Goal: Task Accomplishment & Management: Use online tool/utility

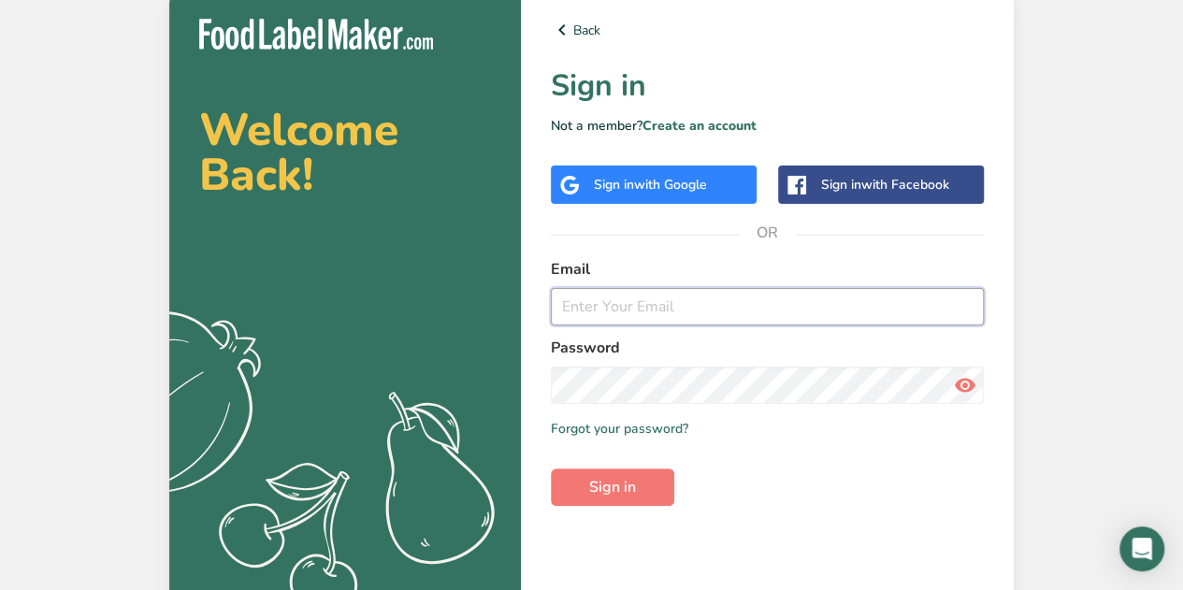
click at [590, 309] on input "email" at bounding box center [767, 306] width 433 height 37
type input "[PERSON_NAME][EMAIL_ADDRESS][DOMAIN_NAME]"
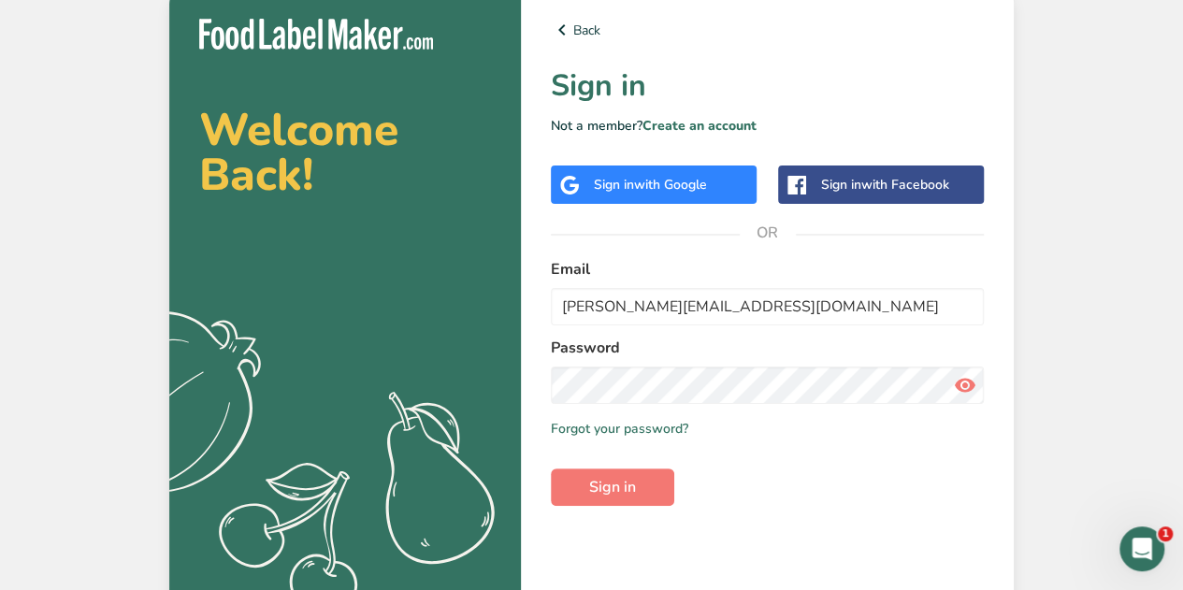
click at [1130, 300] on div "Welcome Back! .a{fill:#f5f3ed;} Back Sign in Not a member? Create an account Si…" at bounding box center [591, 300] width 1183 height 600
click at [636, 493] on button "Sign in" at bounding box center [612, 487] width 123 height 37
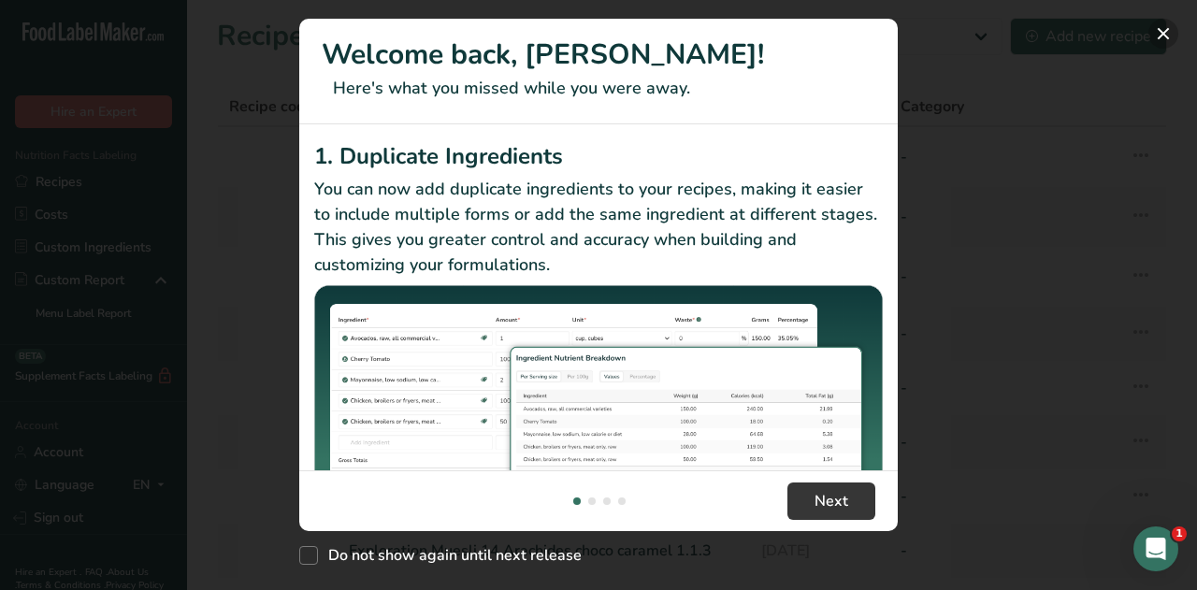
click at [1164, 36] on button "New Features" at bounding box center [1163, 34] width 30 height 30
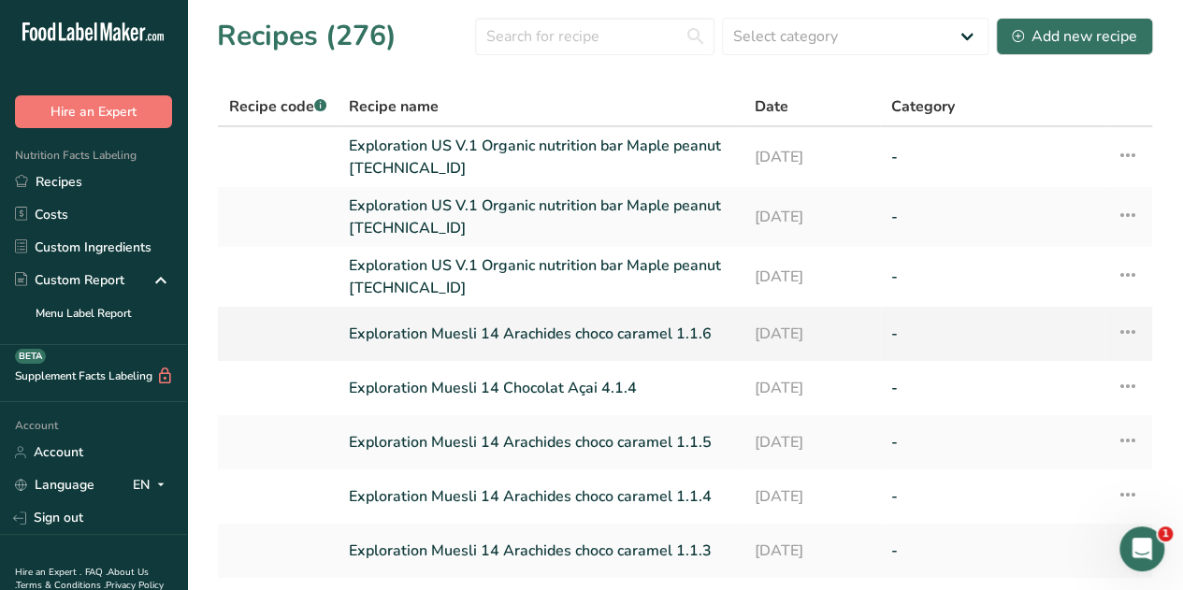
click at [563, 334] on link "Exploration Muesli 14 Arachides choco caramel 1.1.6" at bounding box center [540, 333] width 383 height 39
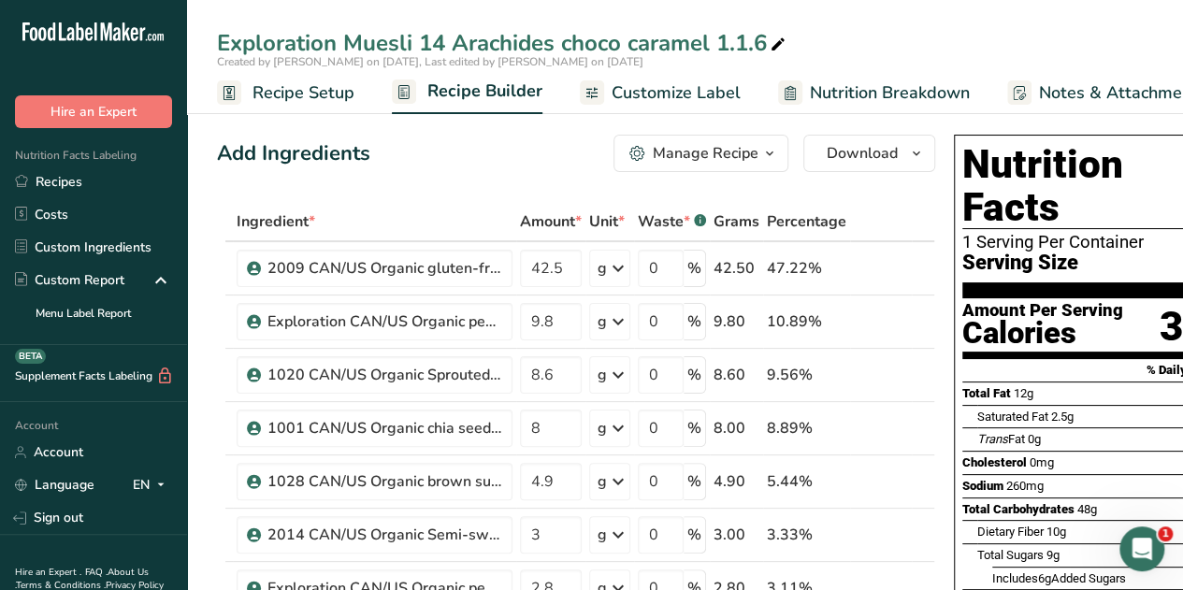
click at [765, 154] on icon "button" at bounding box center [769, 153] width 15 height 23
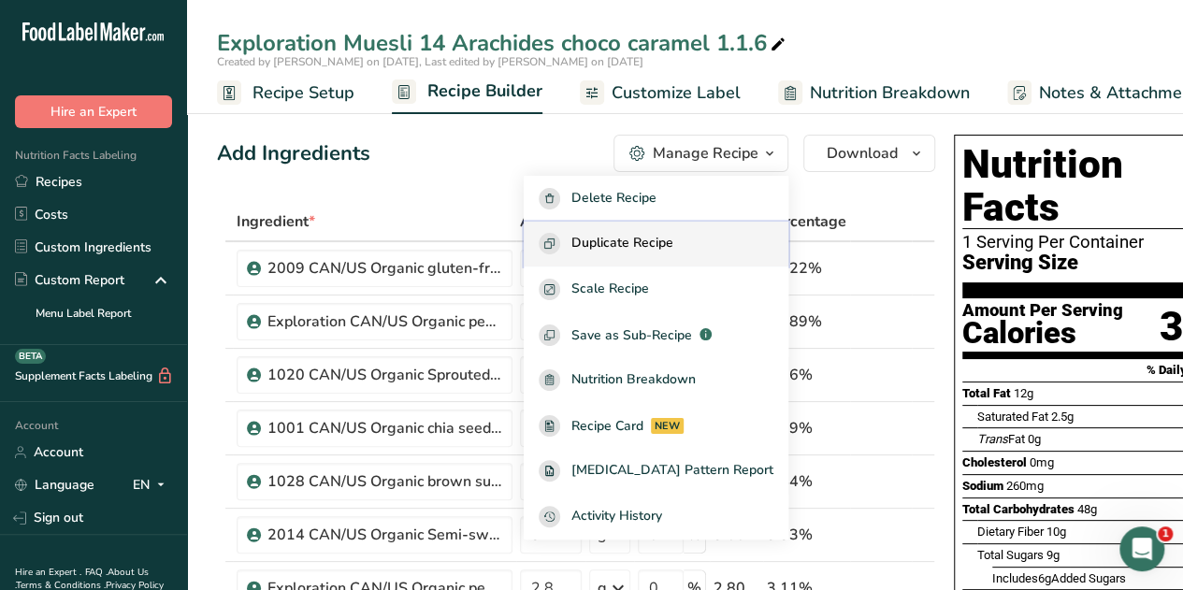
click at [652, 240] on span "Duplicate Recipe" at bounding box center [622, 244] width 102 height 22
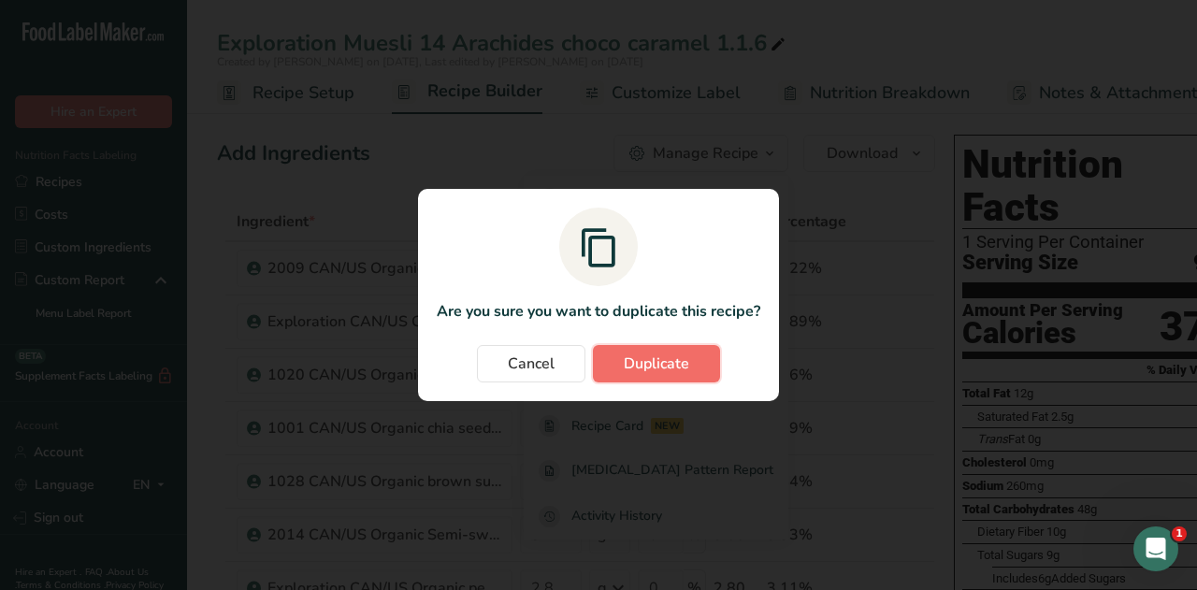
click at [657, 365] on span "Duplicate" at bounding box center [656, 364] width 65 height 22
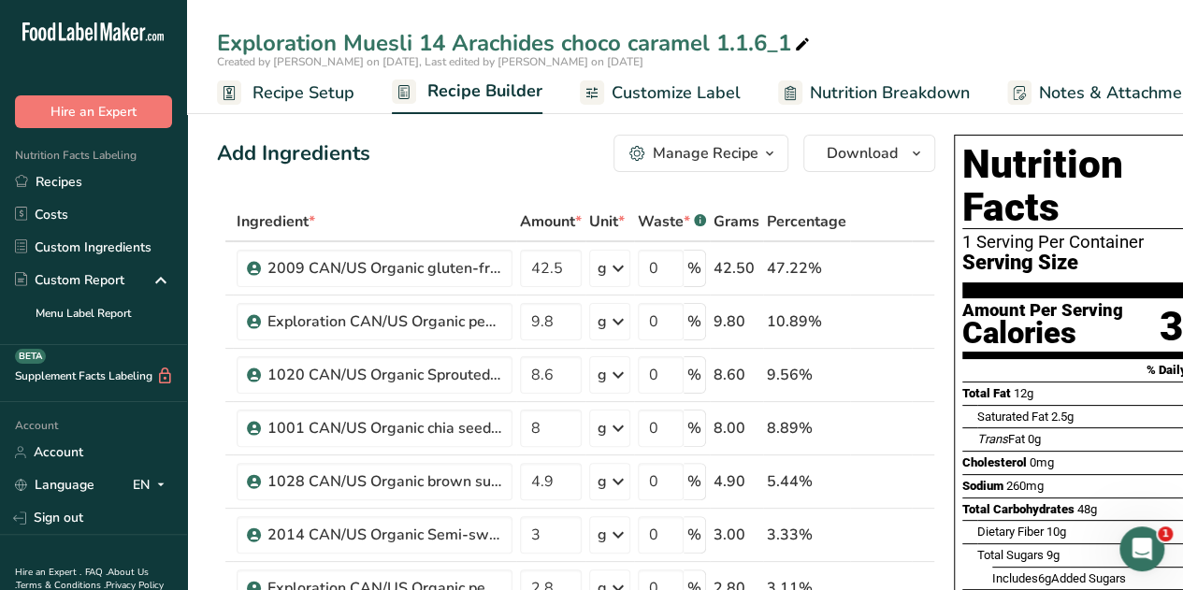
click at [711, 38] on div "Exploration Muesli 14 Arachides choco caramel 1.1.6_1" at bounding box center [515, 43] width 597 height 34
click at [711, 38] on input "Exploration Muesli 14 Arachides choco caramel 1.1.6_1" at bounding box center [685, 43] width 936 height 34
click at [707, 40] on input "Exploration Muesli 14 Arachides choco 1.1.6_1" at bounding box center [685, 43] width 936 height 34
type input "Exploration Muesli 14 Arachides choco 1"
click at [442, 163] on div "Add Ingredients Manage Recipe Delete Recipe Duplicate Recipe Scale Recipe Save …" at bounding box center [576, 153] width 718 height 37
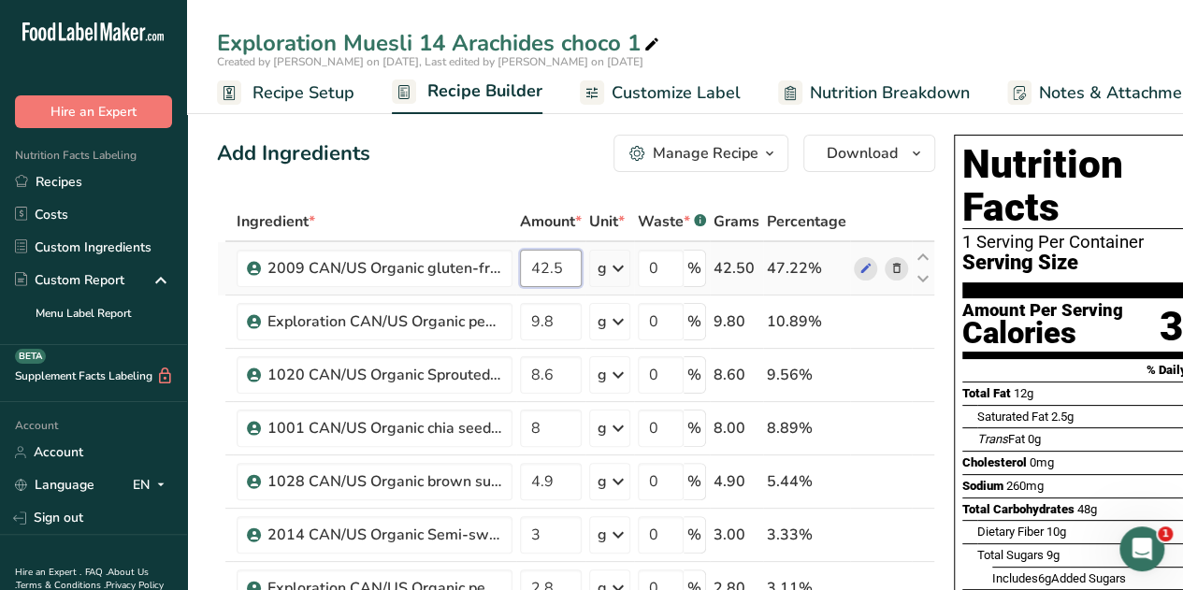
click at [565, 270] on input "42.5" at bounding box center [551, 268] width 62 height 37
type input "42.6"
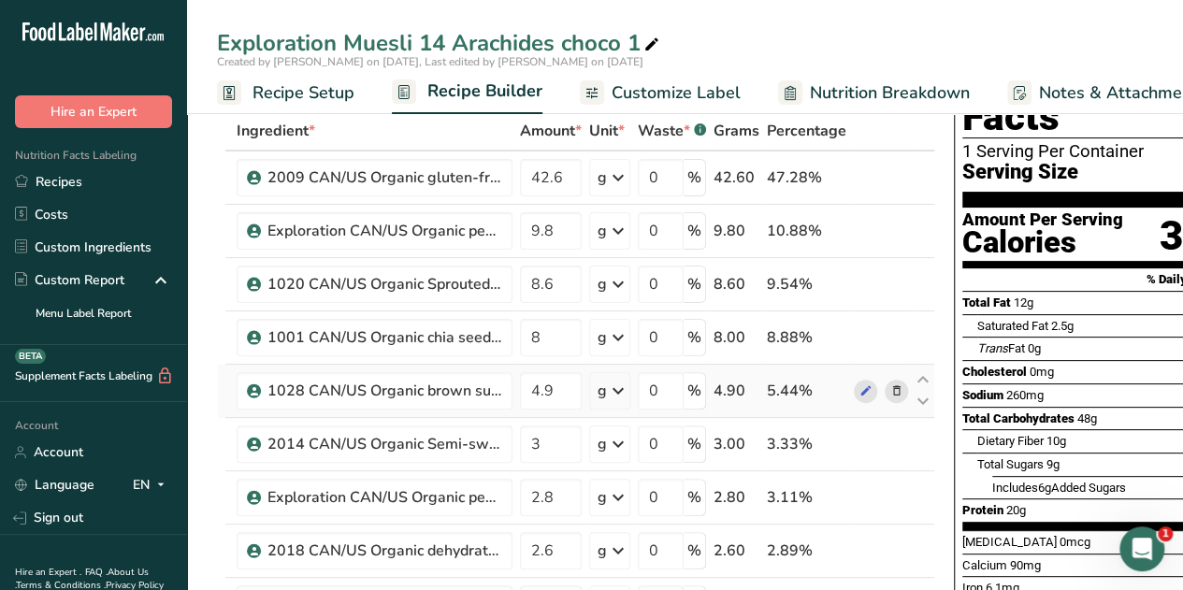
scroll to position [92, 0]
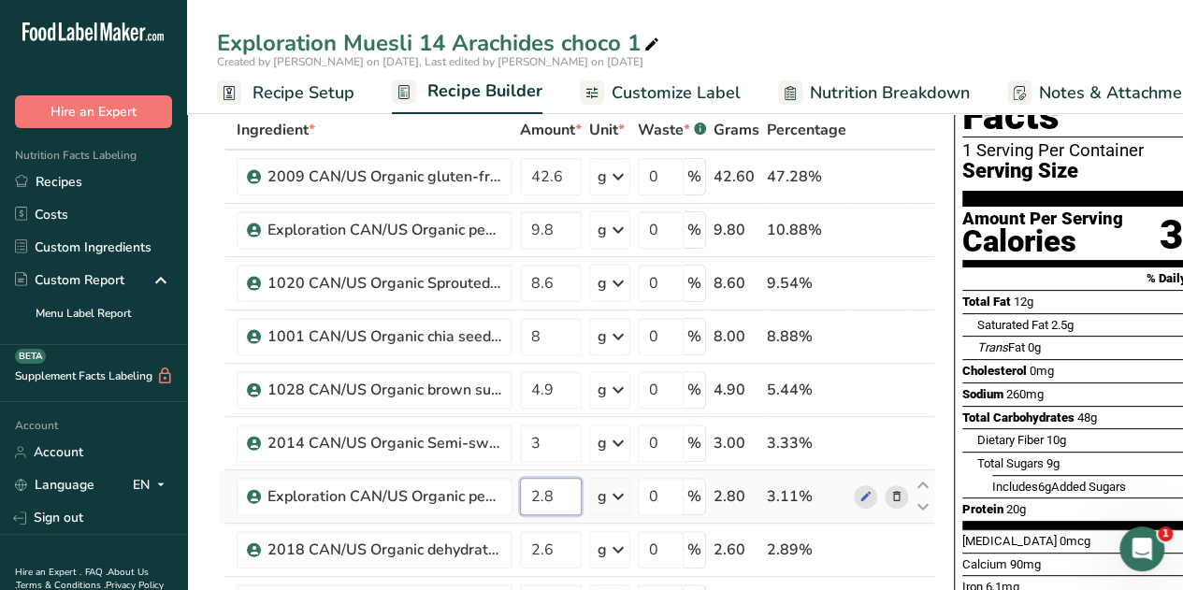
click at [565, 493] on input "2.8" at bounding box center [551, 496] width 62 height 37
type input "2"
type input "3.5"
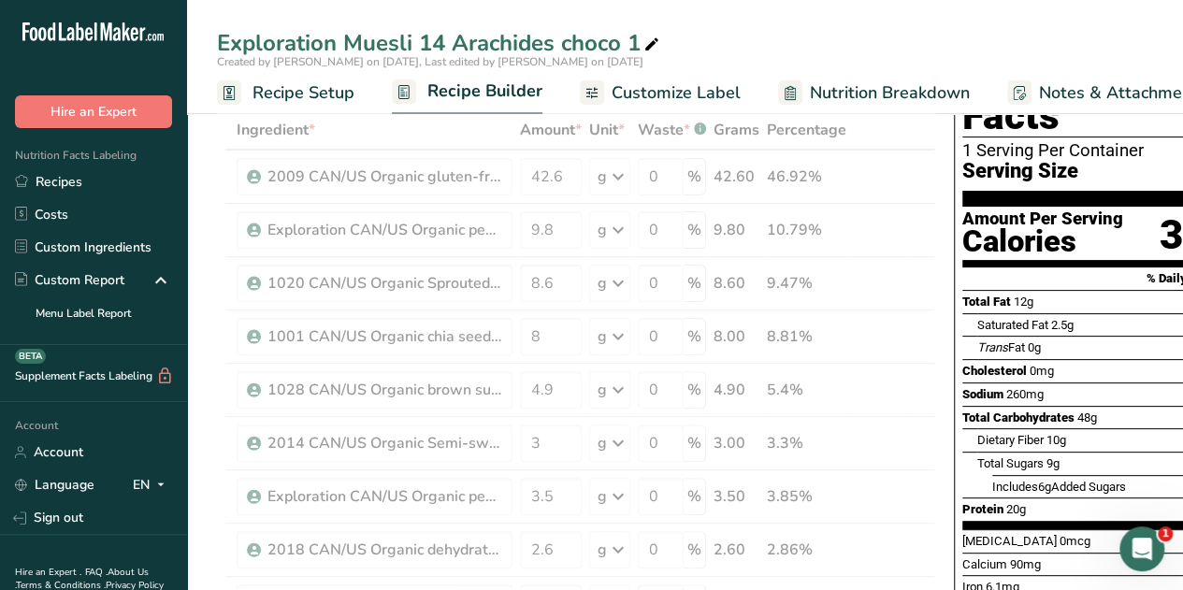
click at [770, 37] on div "Exploration Muesli 14 Arachides choco 1" at bounding box center [685, 43] width 996 height 34
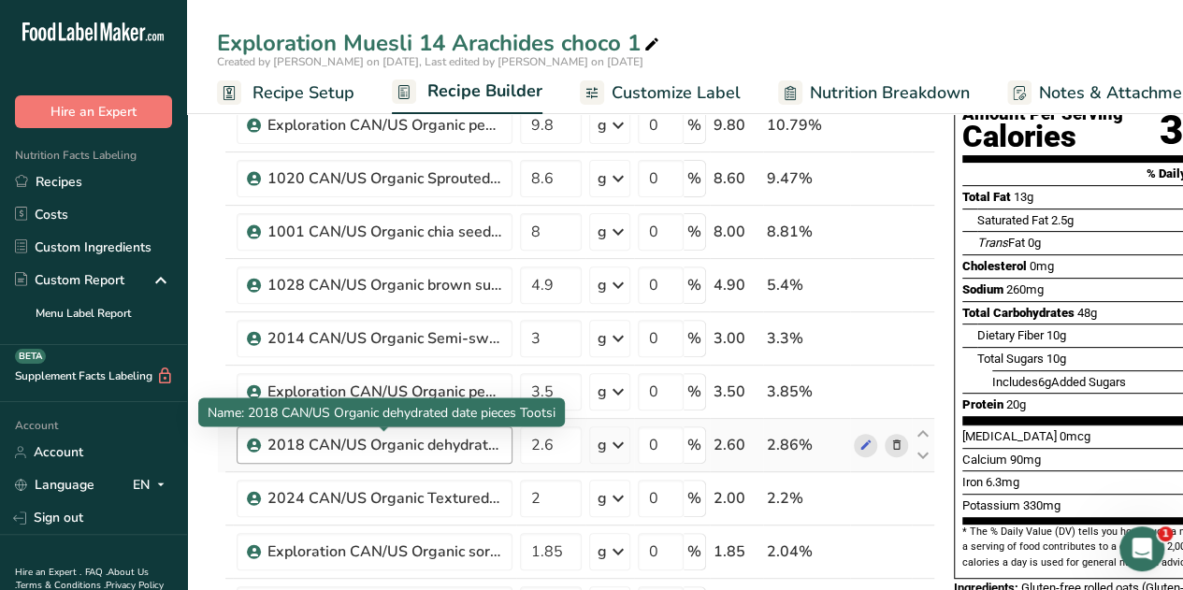
scroll to position [212, 0]
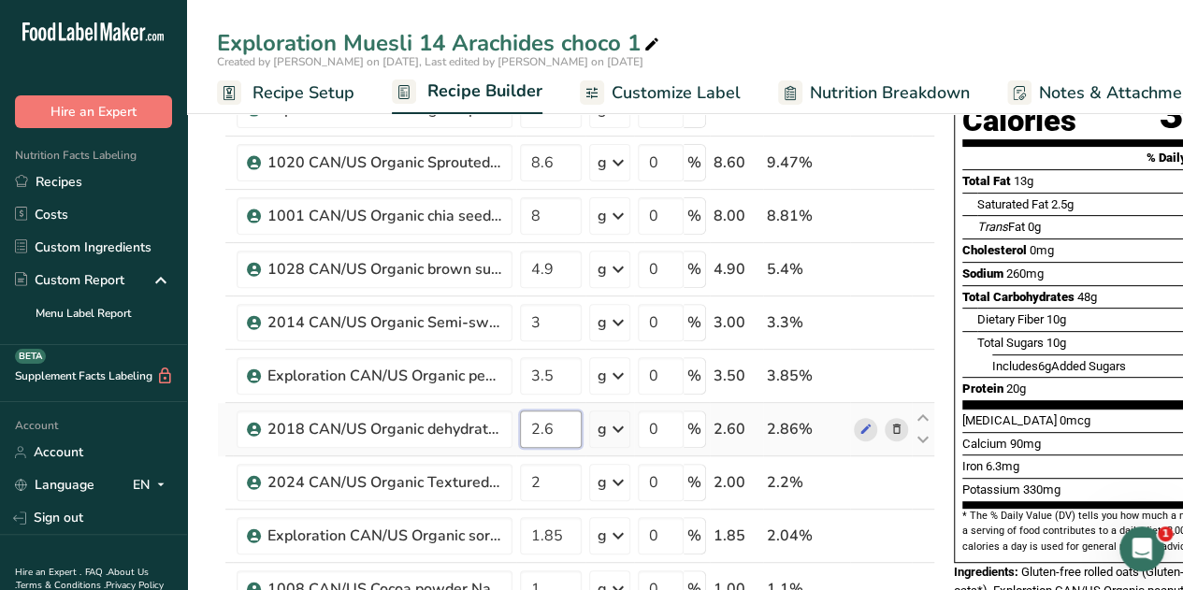
click at [556, 429] on input "2.6" at bounding box center [551, 429] width 62 height 37
type input "2"
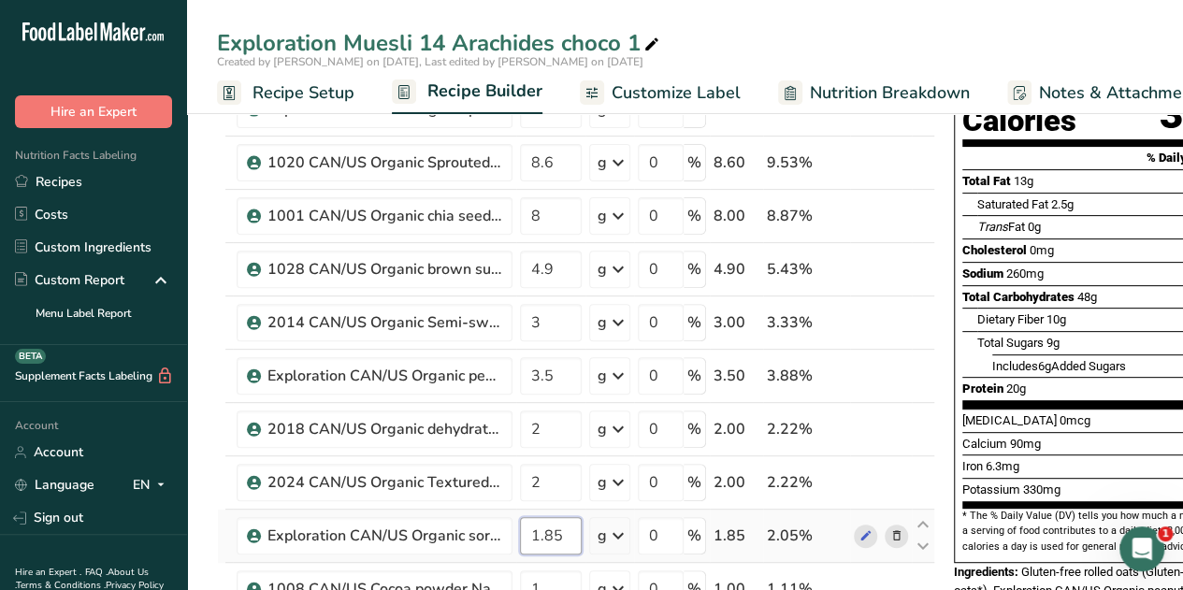
click at [563, 534] on input "1.85" at bounding box center [551, 535] width 62 height 37
type input "1.3"
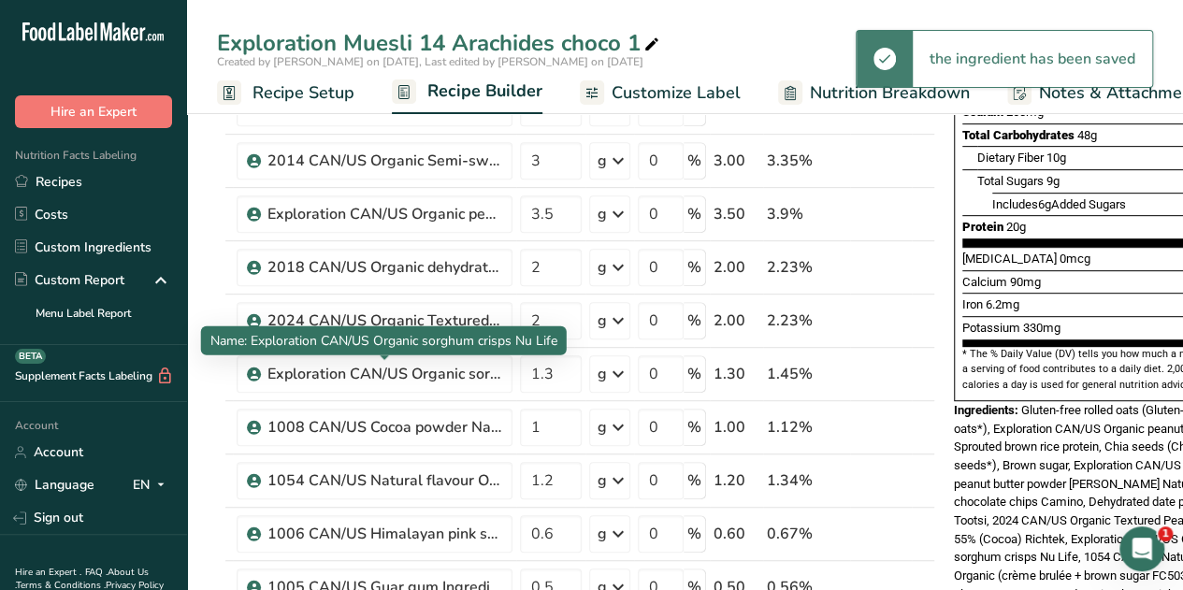
scroll to position [406, 0]
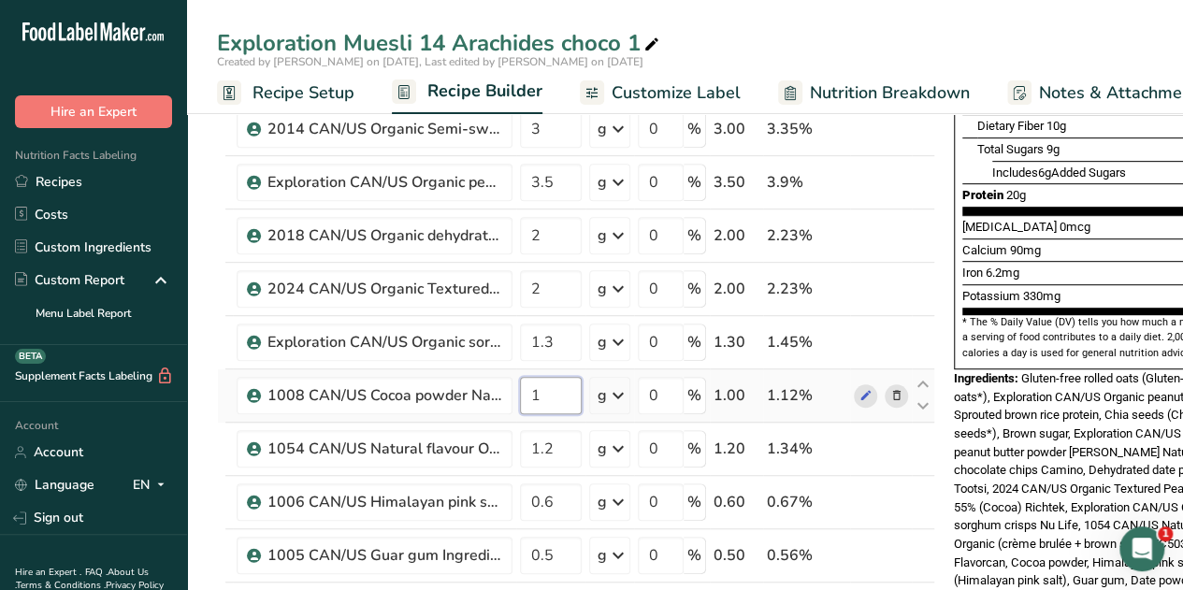
click at [574, 390] on input "1" at bounding box center [551, 395] width 62 height 37
type input "1.5"
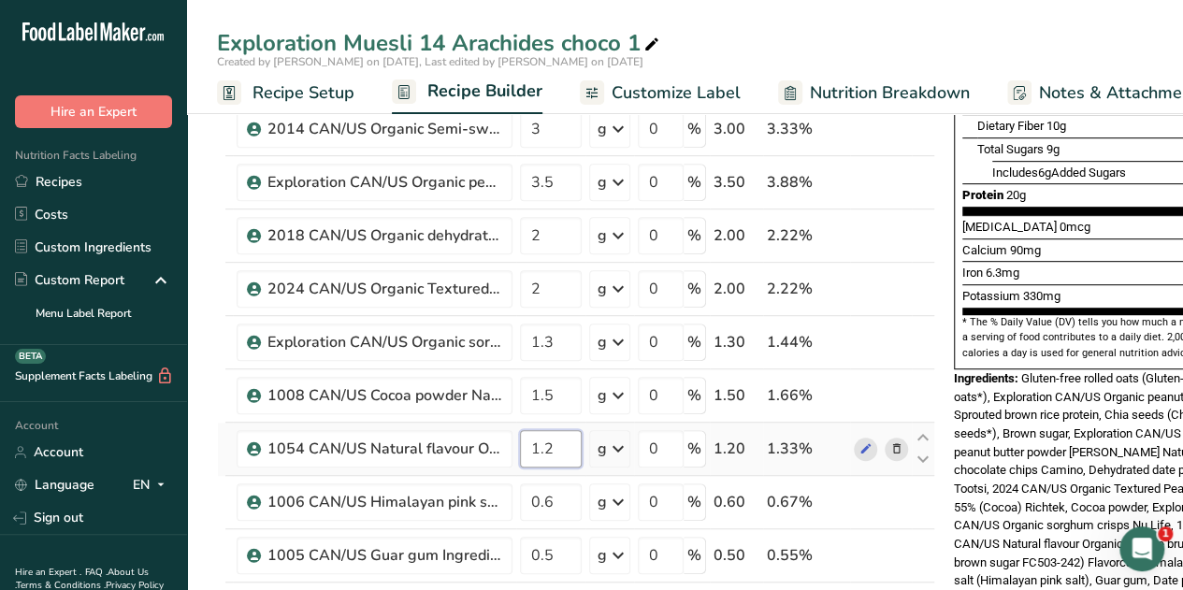
click at [550, 446] on input "1.2" at bounding box center [551, 448] width 62 height 37
type input "1"
click at [563, 504] on div "Ingredient * Amount * Unit * Waste * .a-a{fill:#347362;}.b-a{fill:#fff;} Grams …" at bounding box center [576, 381] width 718 height 1170
type input "0.65"
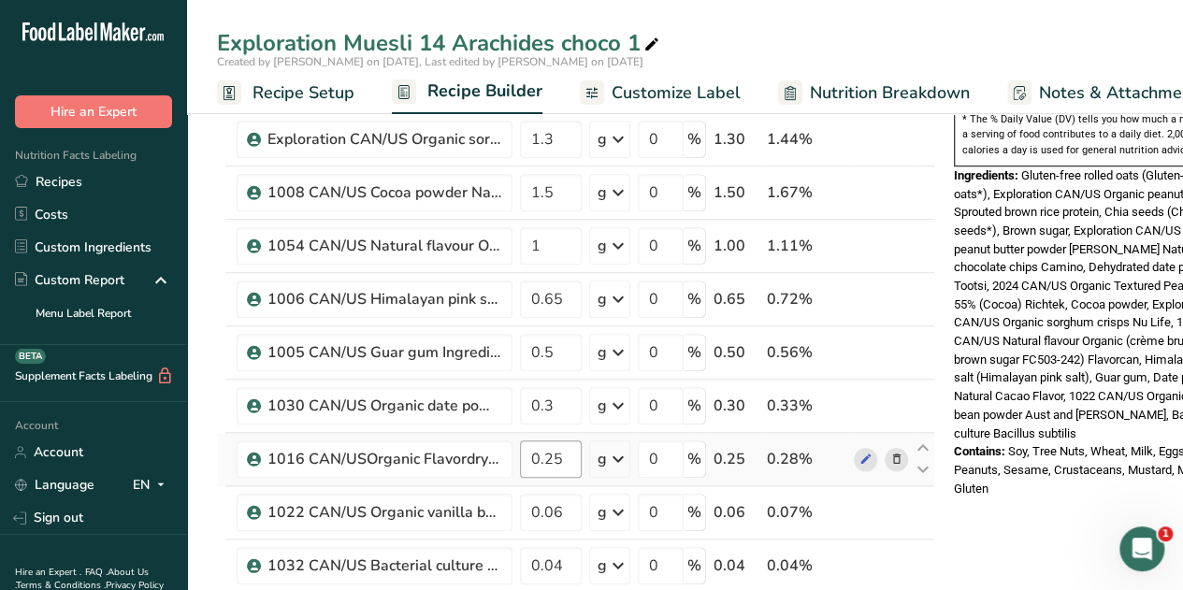
scroll to position [614, 0]
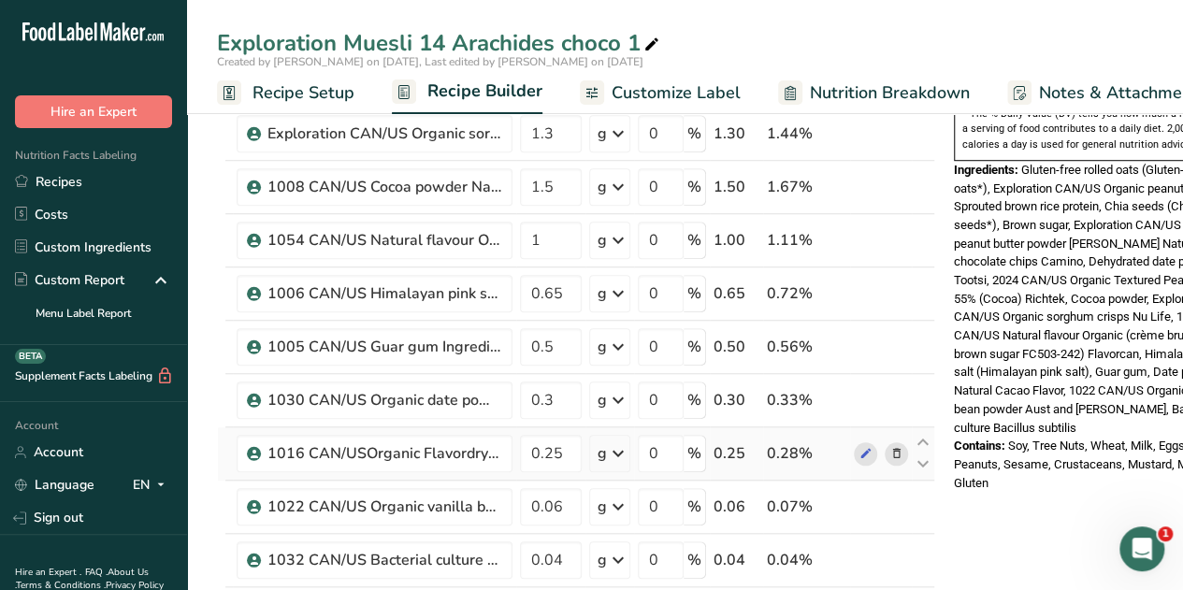
click at [890, 451] on icon at bounding box center [896, 454] width 13 height 20
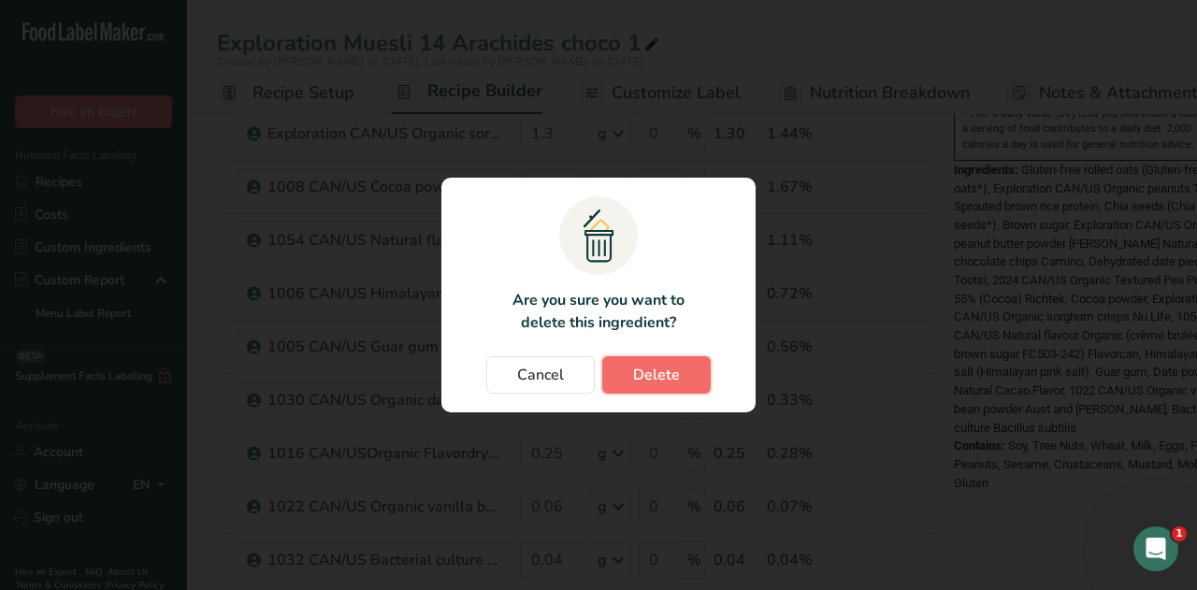
click at [694, 373] on button "Delete" at bounding box center [656, 374] width 108 height 37
type input "0.06"
type input "0.04"
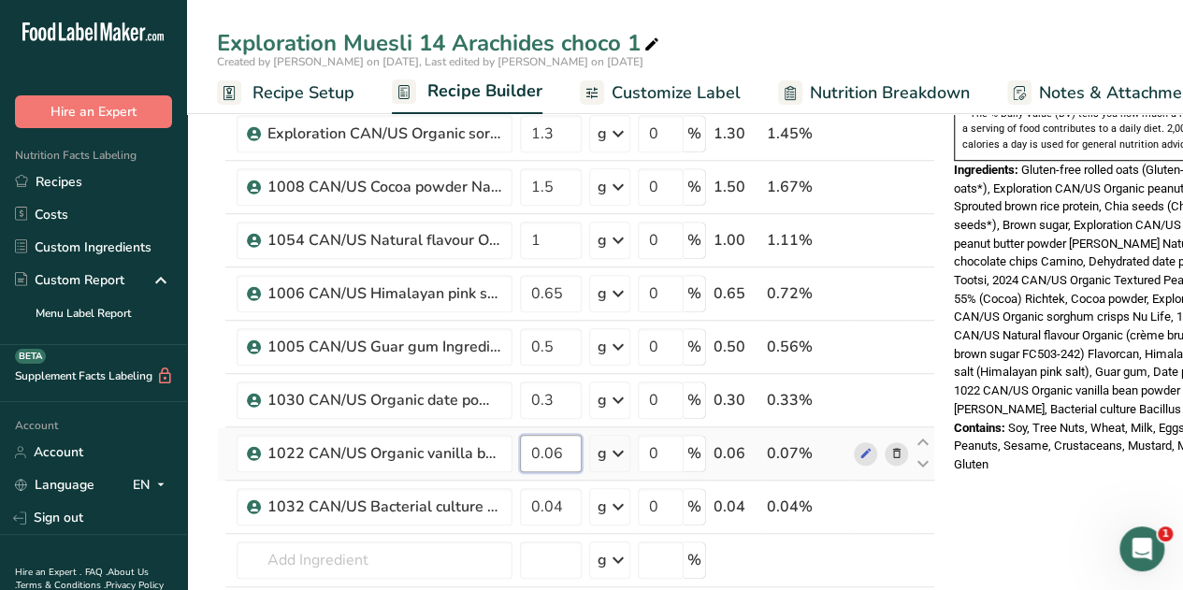
click at [564, 449] on input "0.06" at bounding box center [551, 453] width 62 height 37
type input "8"
type input "0.08"
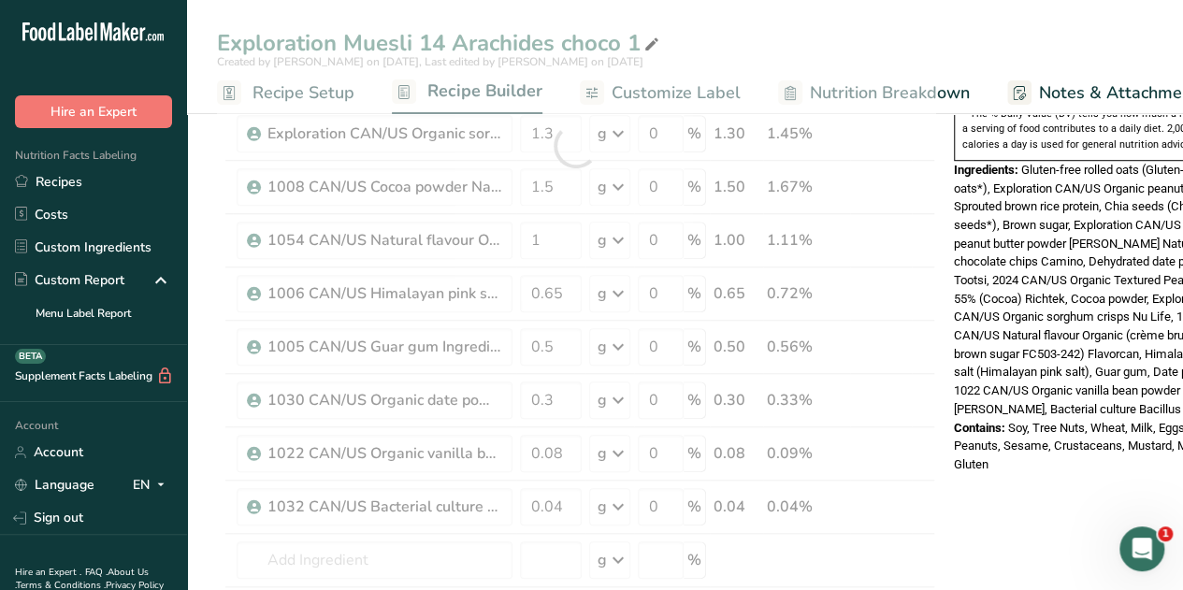
click at [1063, 444] on div "Nutrition Facts 1 Serving Per Container Serving Size 90g Amount Per Serving Cal…" at bounding box center [1095, 3] width 299 height 980
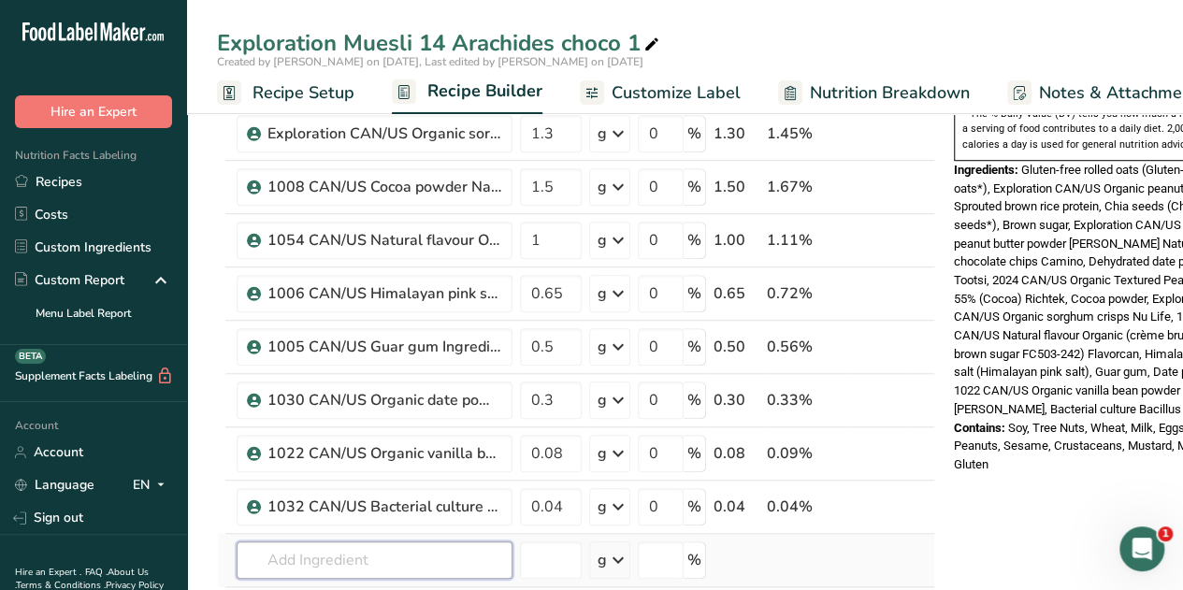
click at [294, 551] on input "text" at bounding box center [375, 560] width 276 height 37
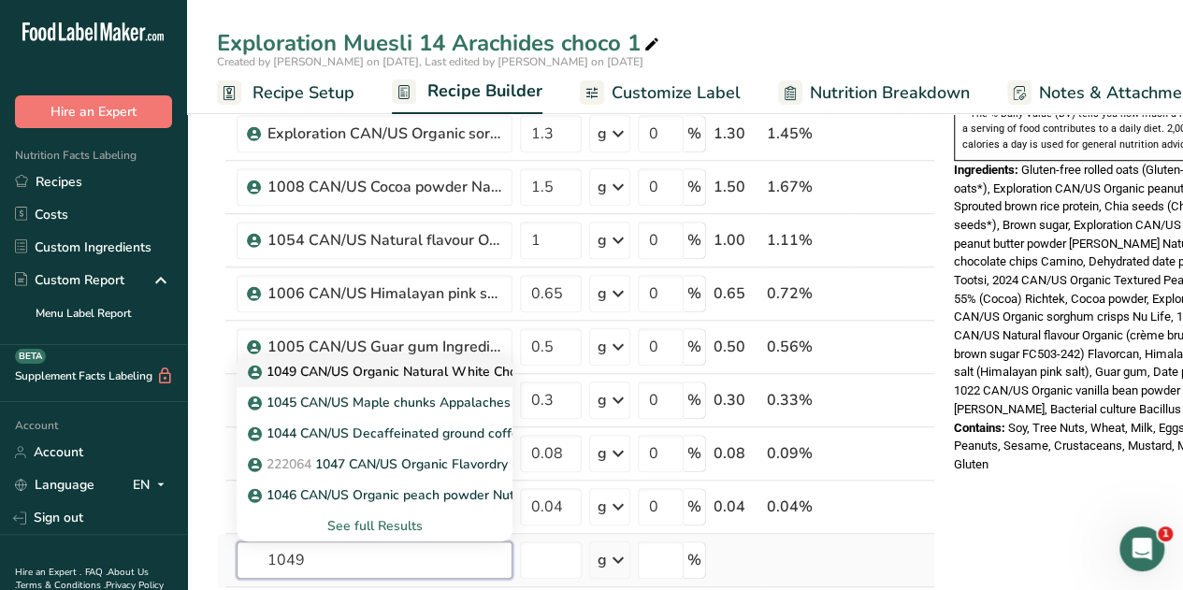
type input "1049"
click at [429, 366] on p "1049 CAN/US Organic Natural White Chocolate Flavour FlavorCan" at bounding box center [460, 372] width 416 height 20
type input "1049 CAN/US Organic Natural White Chocolate Flavour FlavorCan"
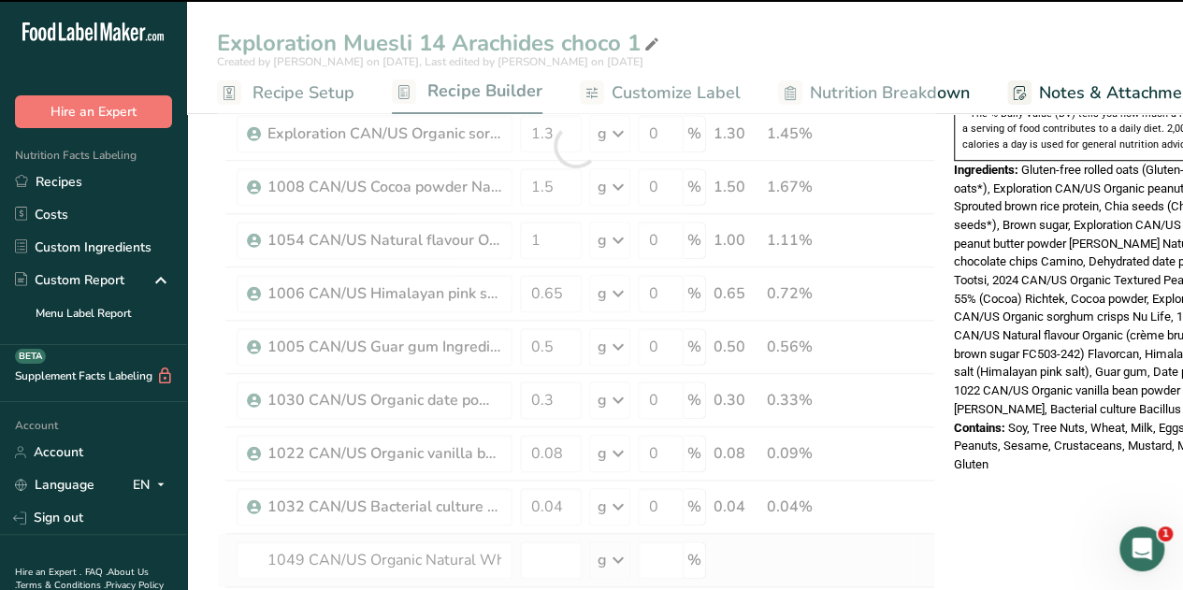
type input "0"
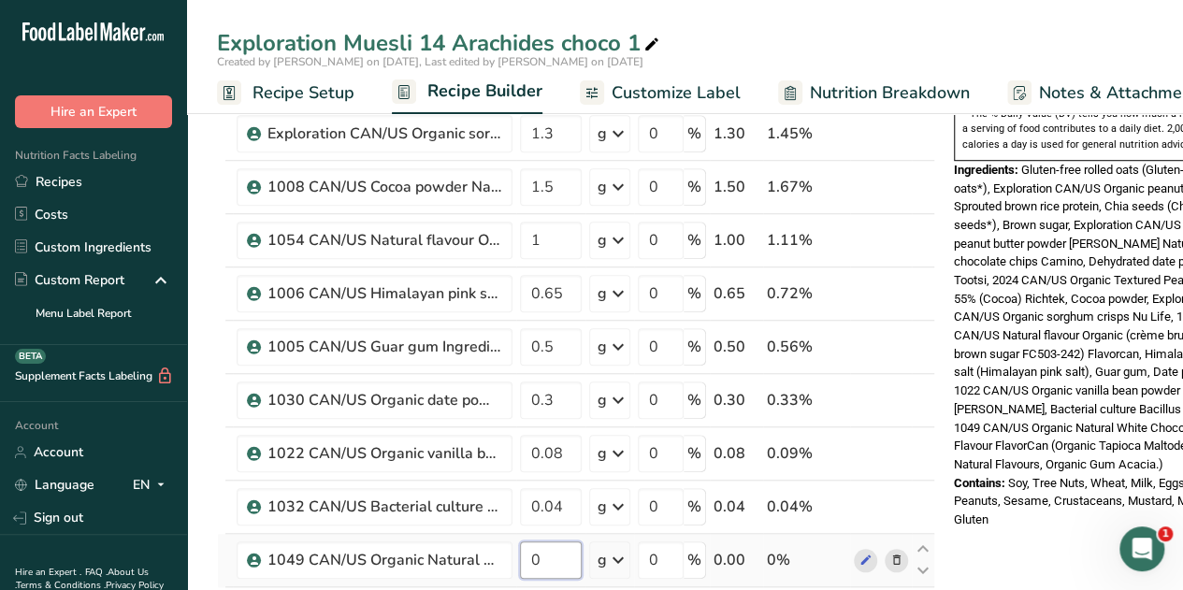
click at [550, 554] on input "0" at bounding box center [551, 560] width 62 height 37
type input "0.5"
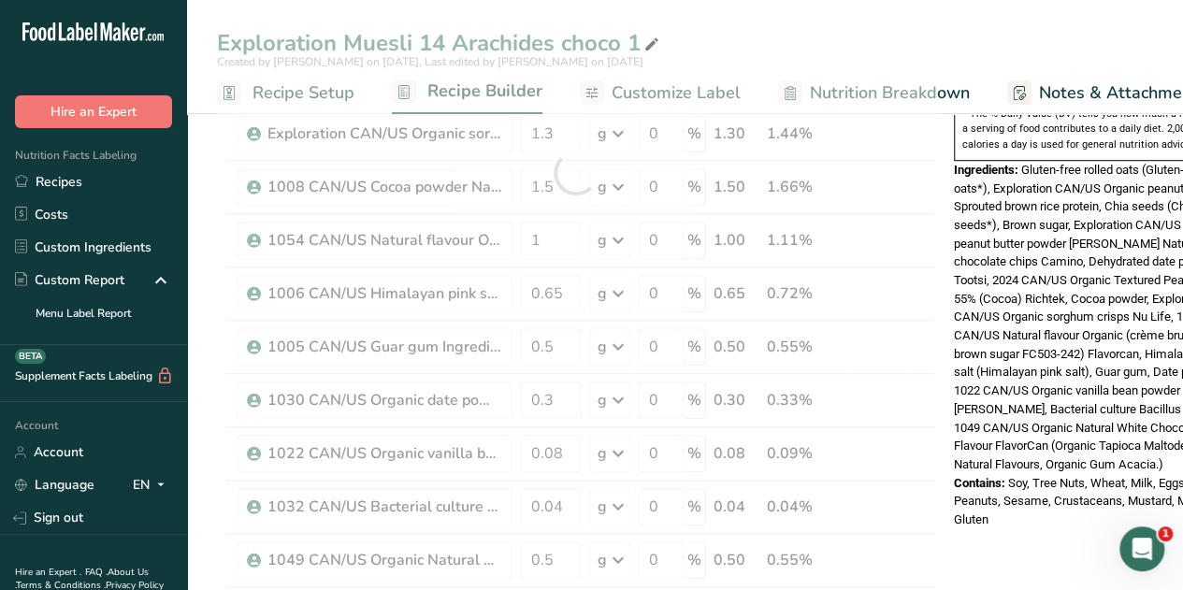
click at [1008, 427] on span "Gluten-free rolled oats (Gluten-free rolled oats*), Exploration CAN/US Organic …" at bounding box center [1095, 317] width 283 height 309
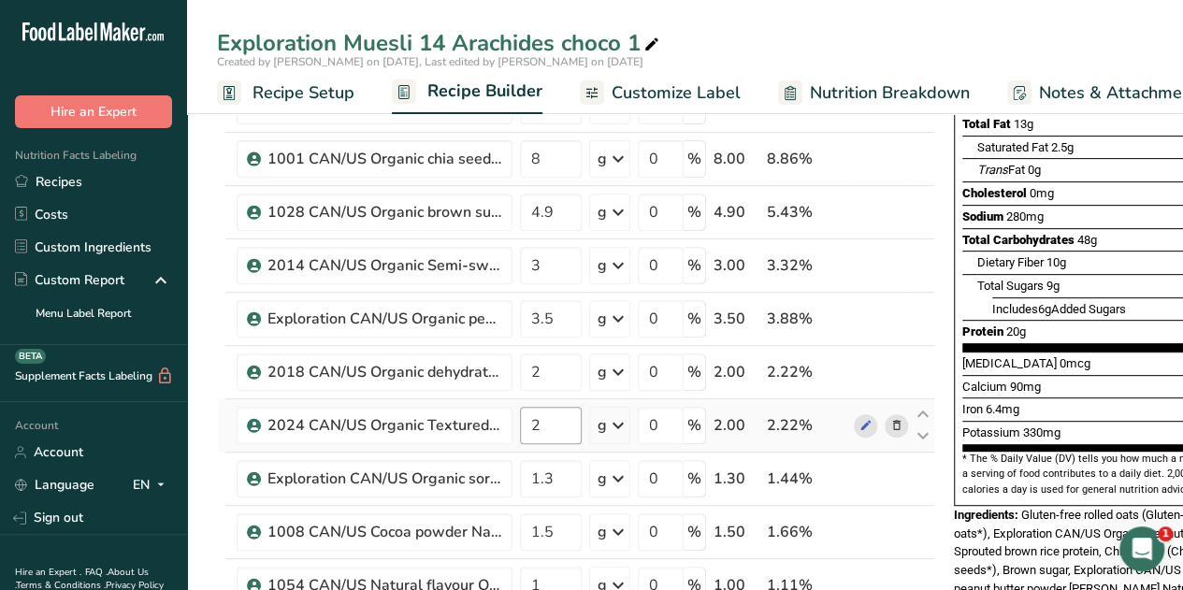
scroll to position [282, 0]
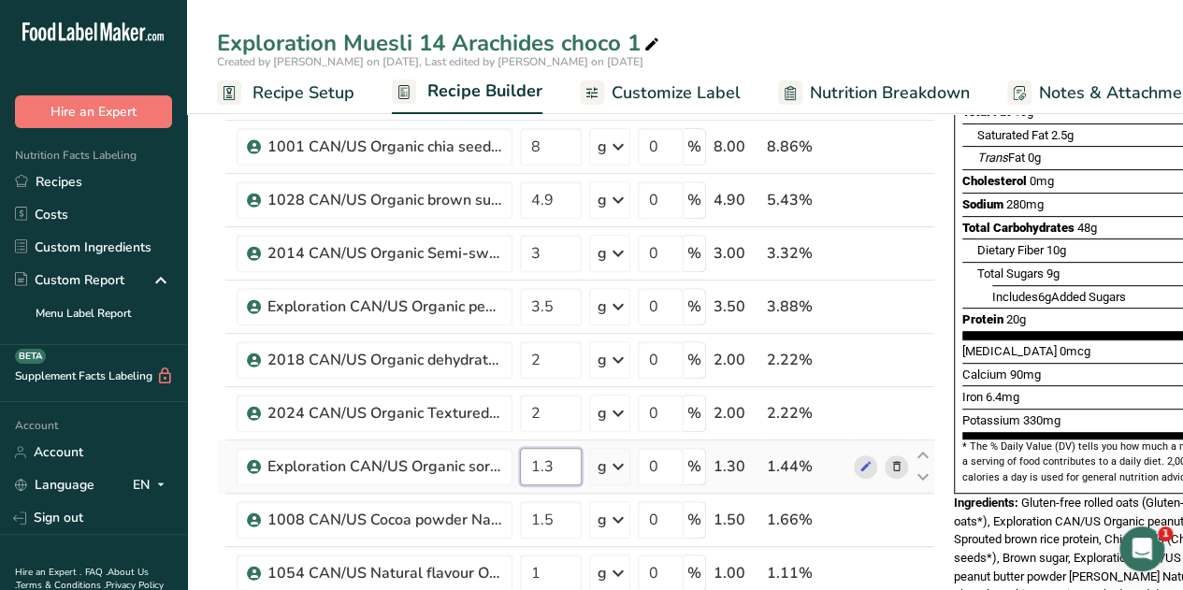
click at [552, 459] on input "1.3" at bounding box center [551, 466] width 62 height 37
type input "1.03"
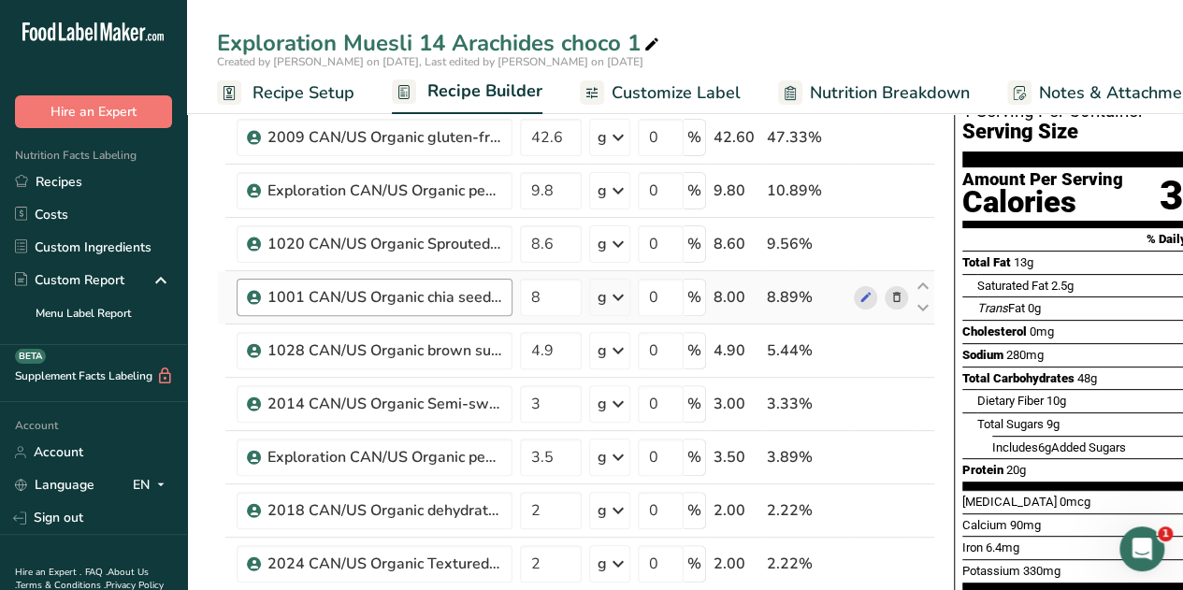
scroll to position [132, 0]
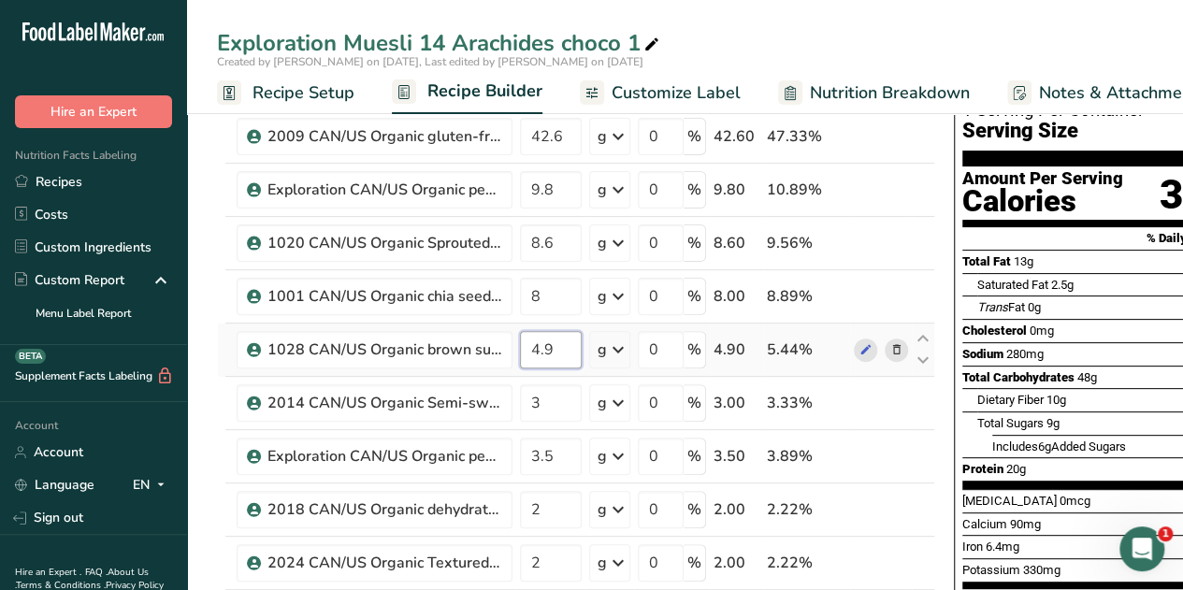
click at [551, 347] on input "4.9" at bounding box center [551, 349] width 62 height 37
type input "4"
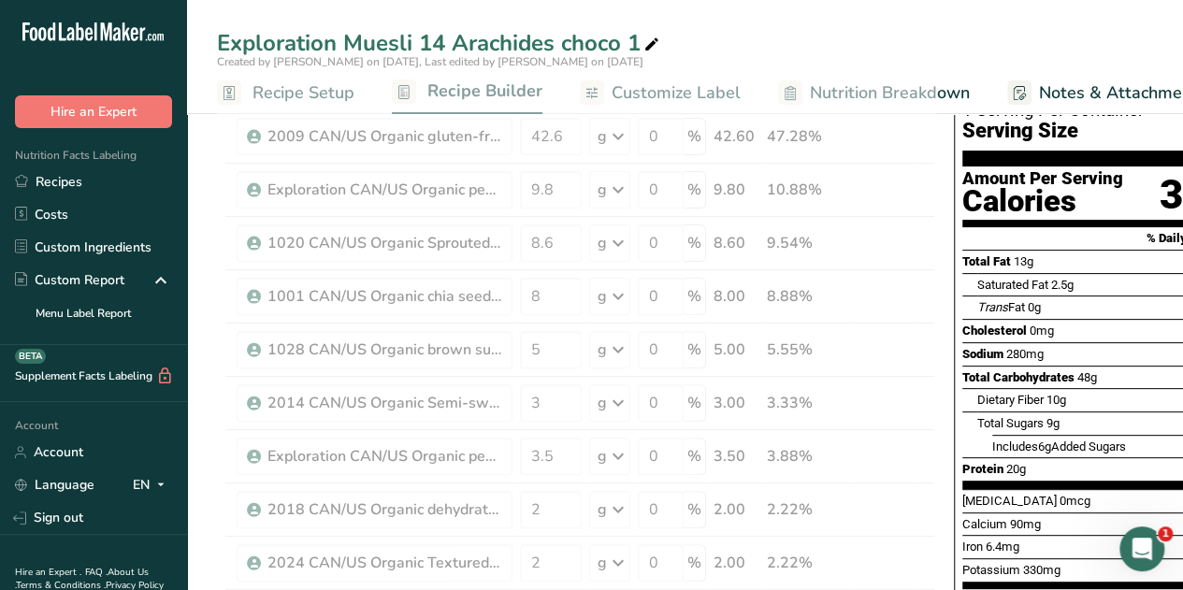
click at [802, 42] on div "Exploration Muesli 14 Arachides choco 1" at bounding box center [685, 43] width 996 height 34
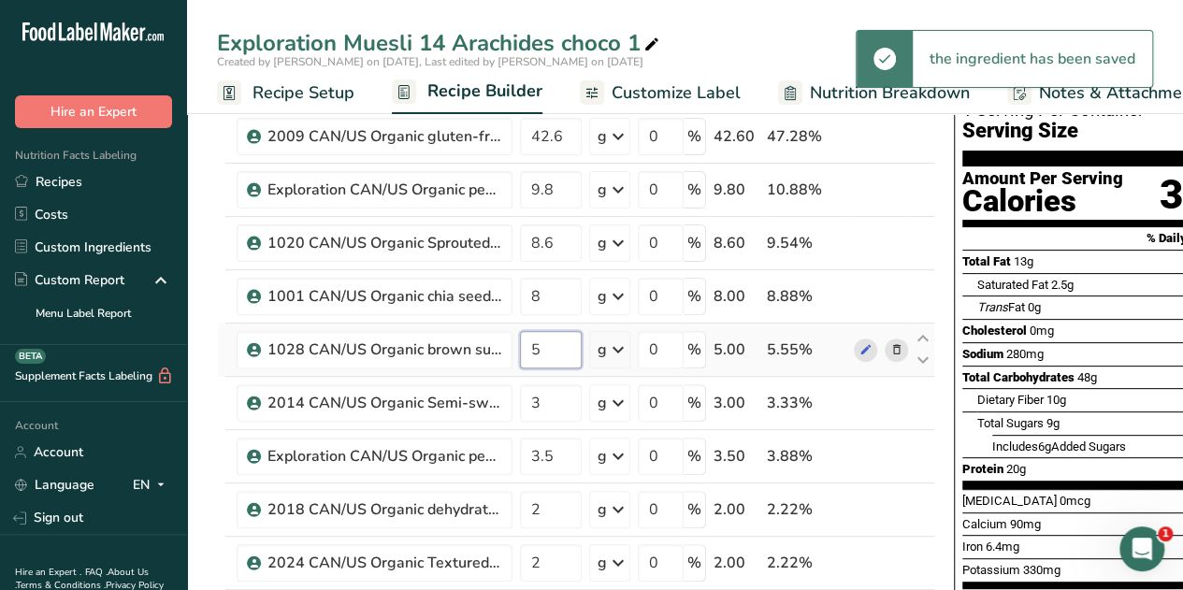
click at [547, 336] on input "5" at bounding box center [551, 349] width 62 height 37
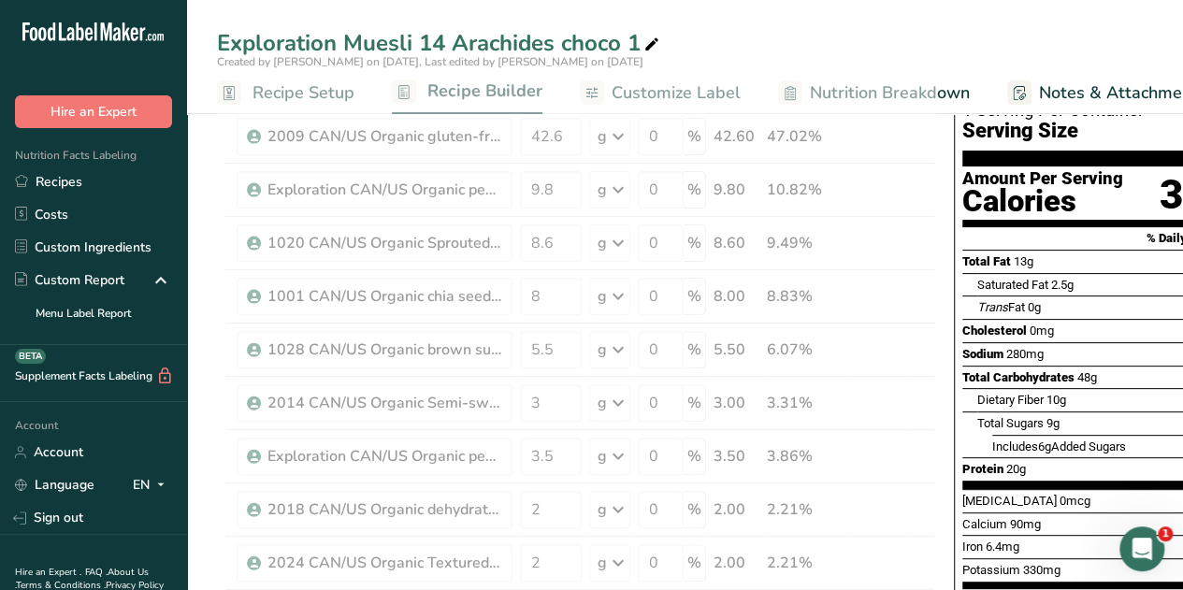
click at [802, 42] on div "Exploration Muesli 14 Arachides choco 1" at bounding box center [685, 43] width 996 height 34
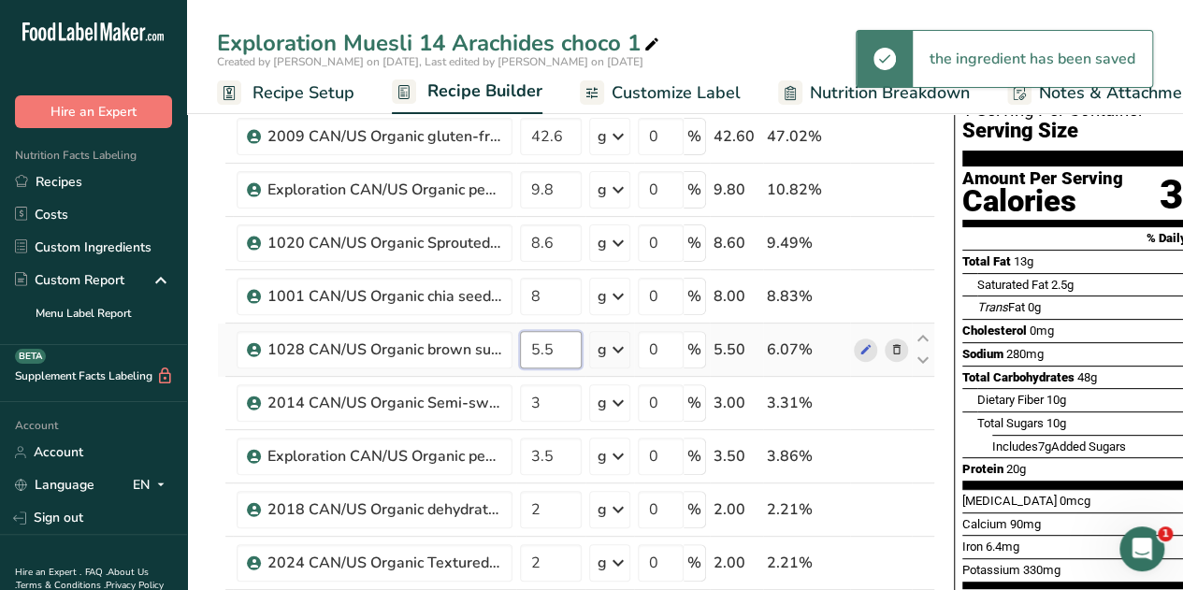
click at [555, 346] on input "5.5" at bounding box center [551, 349] width 62 height 37
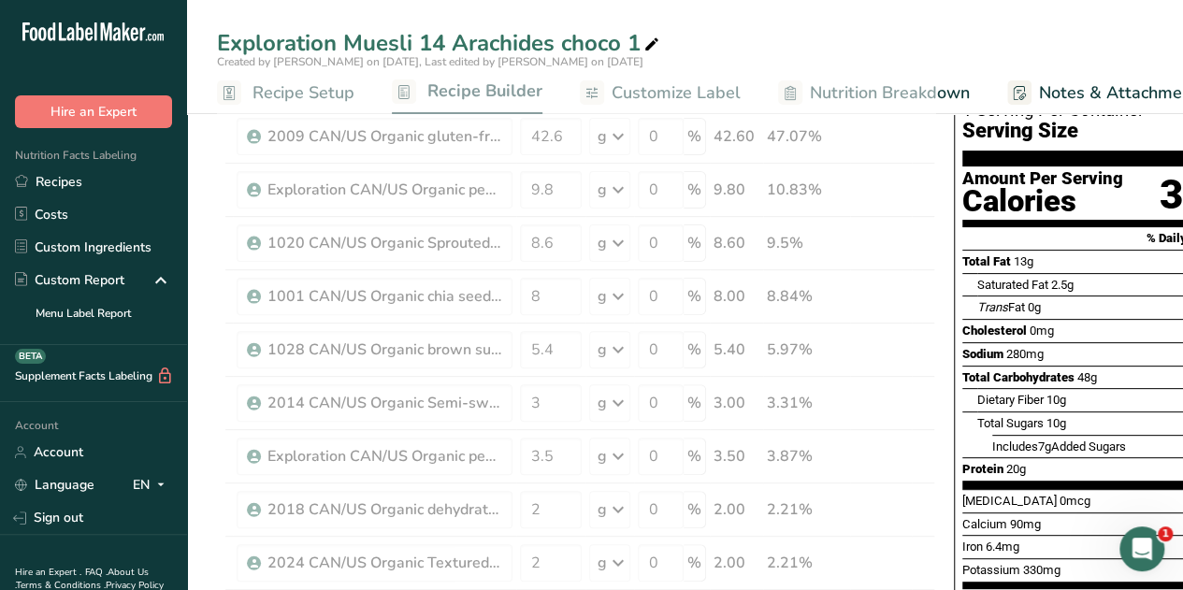
click at [849, 35] on div "Exploration Muesli 14 Arachides choco 1" at bounding box center [685, 43] width 996 height 34
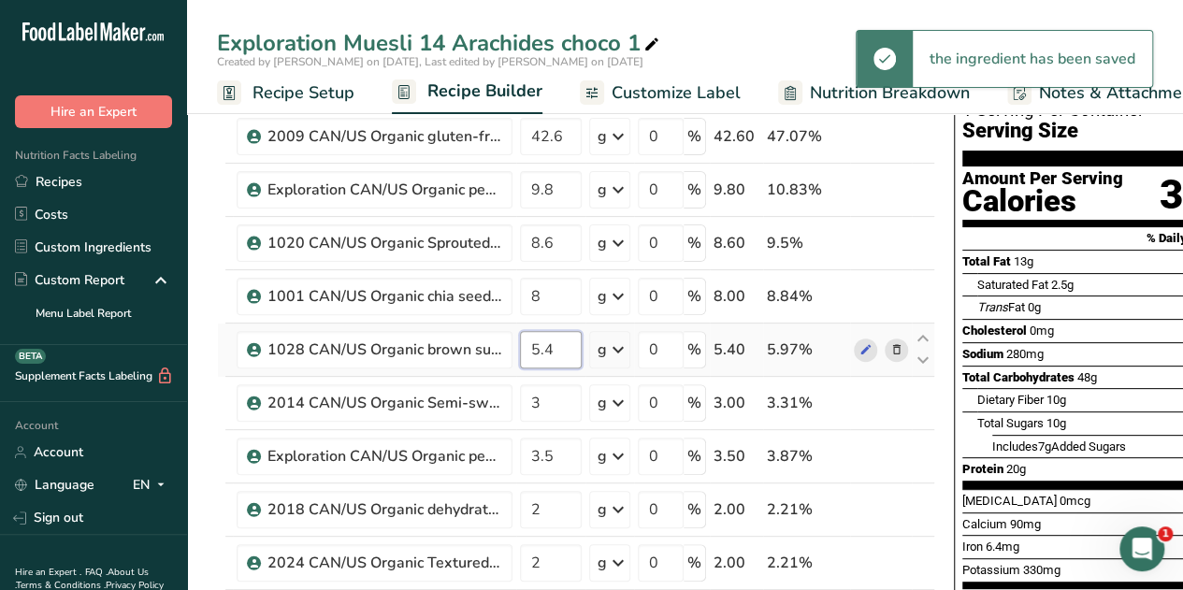
click at [552, 342] on input "5.4" at bounding box center [551, 349] width 62 height 37
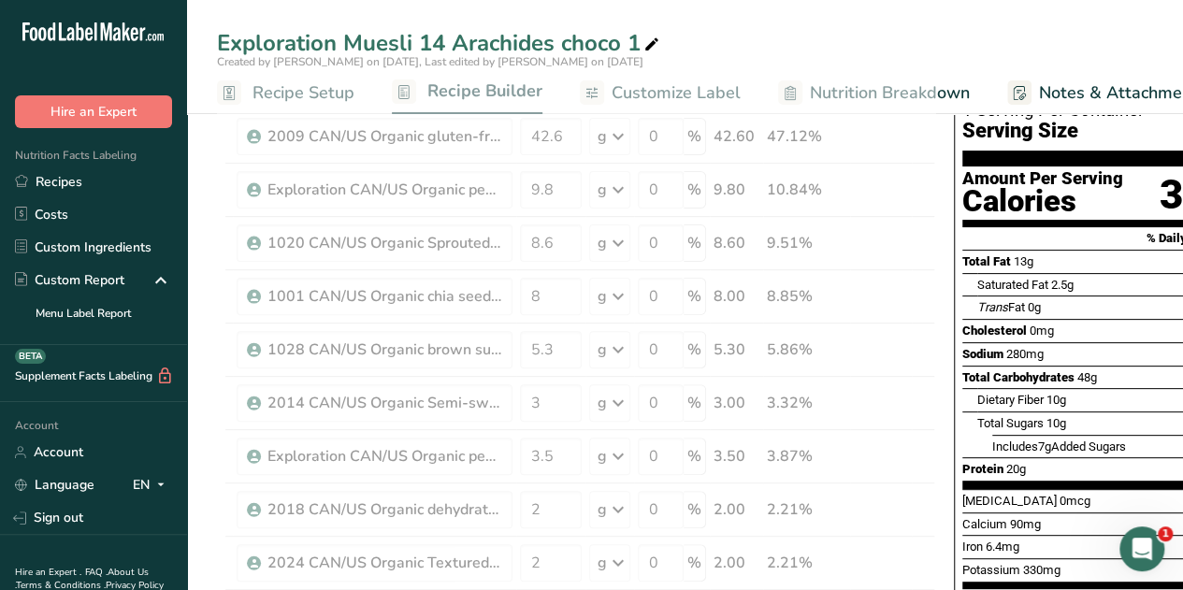
click at [838, 3] on div "Exploration Muesli 14 Arachides choco 1 Created by [PERSON_NAME] on [DATE], Las…" at bounding box center [685, 57] width 996 height 114
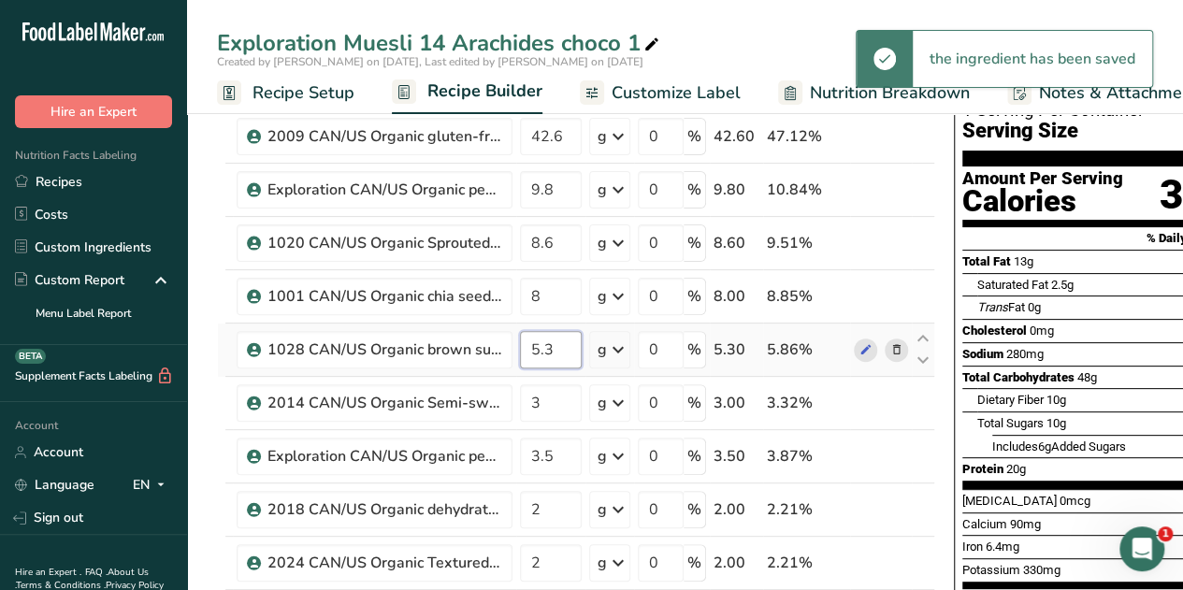
click at [554, 344] on input "5.3" at bounding box center [551, 349] width 62 height 37
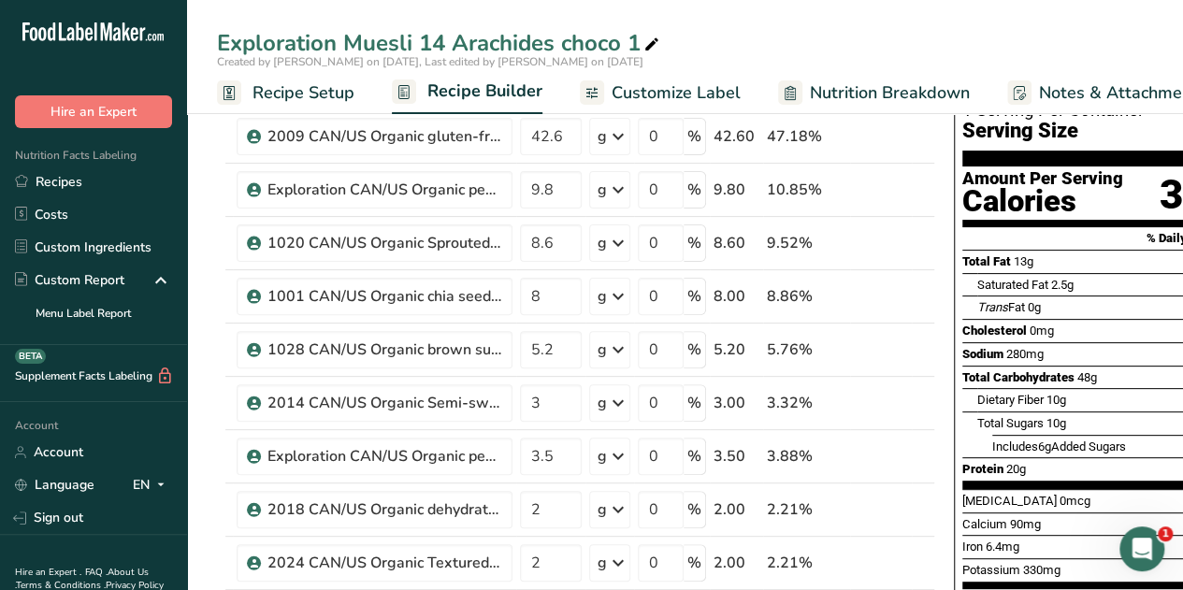
click at [810, 48] on div "Exploration Muesli 14 Arachides choco 1" at bounding box center [685, 43] width 996 height 34
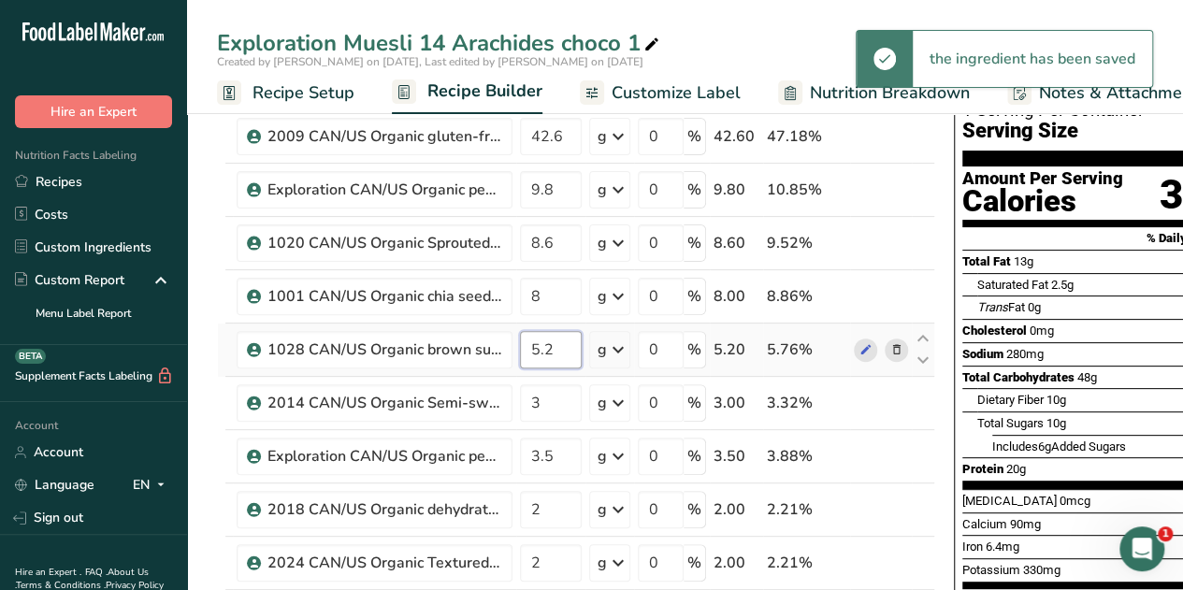
click at [549, 346] on input "5.2" at bounding box center [551, 349] width 62 height 37
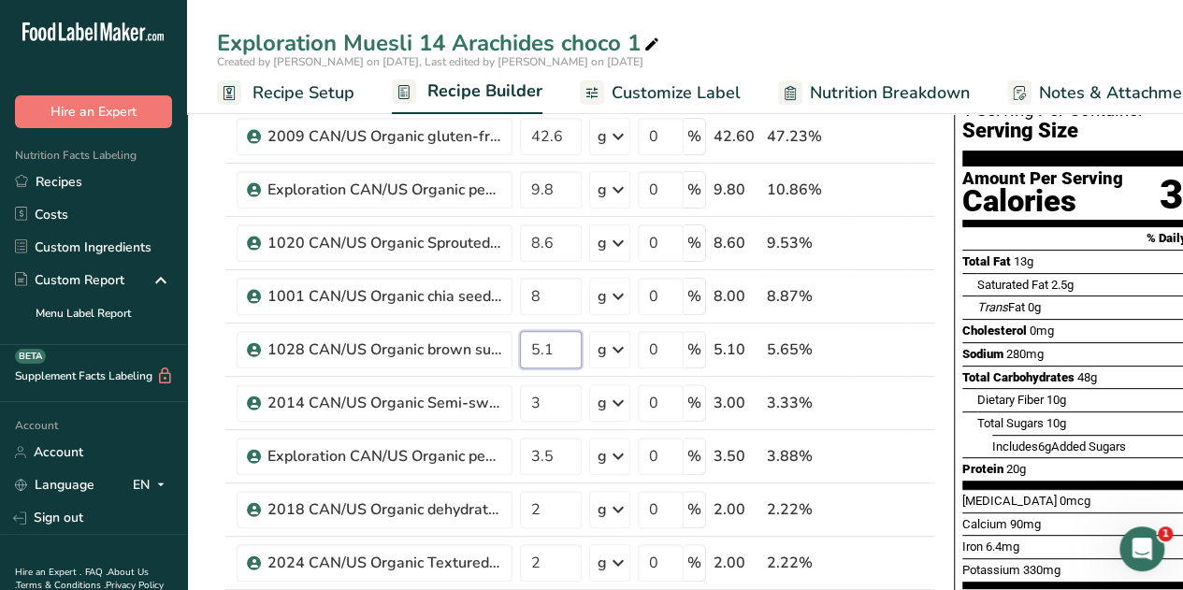
type input "5.1"
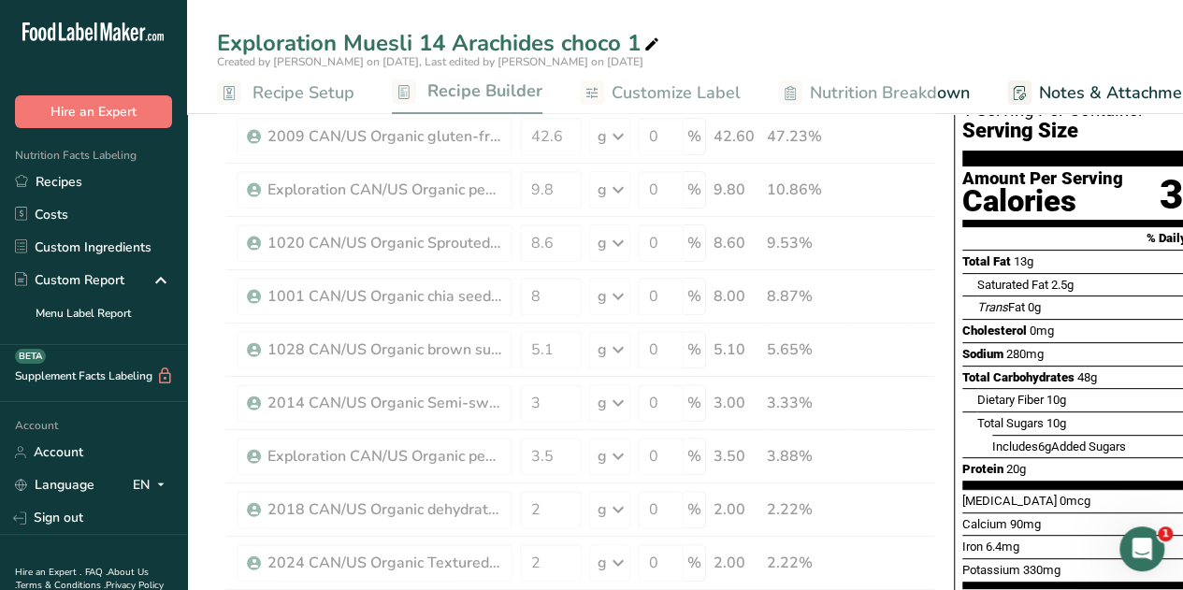
click at [842, 40] on div "Exploration Muesli 14 Arachides choco 1" at bounding box center [685, 43] width 996 height 34
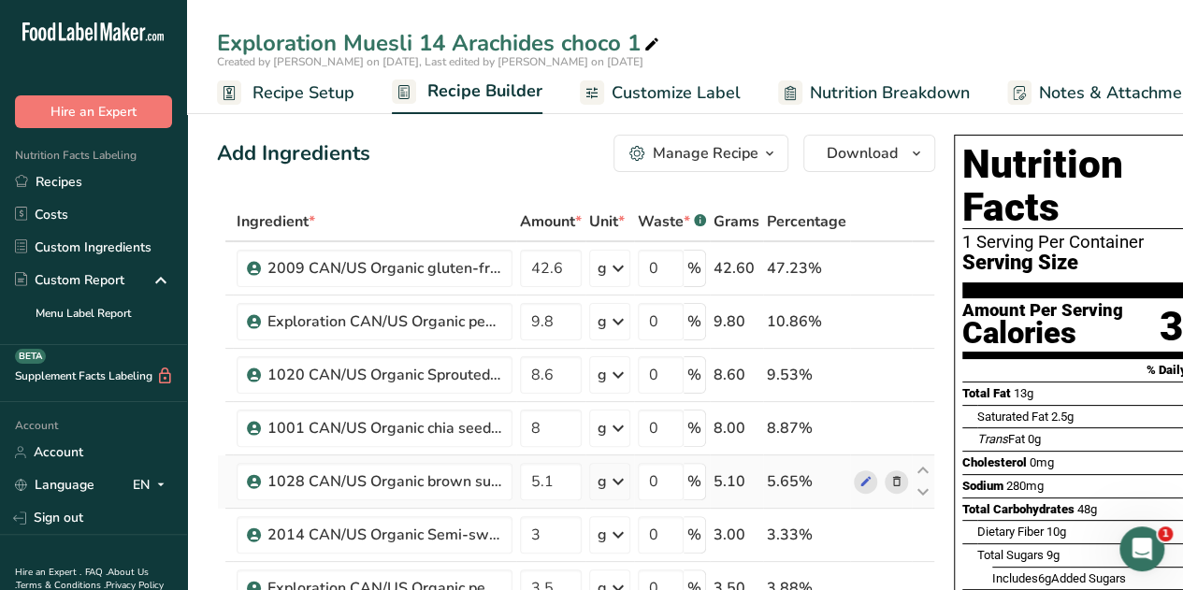
scroll to position [0, 13]
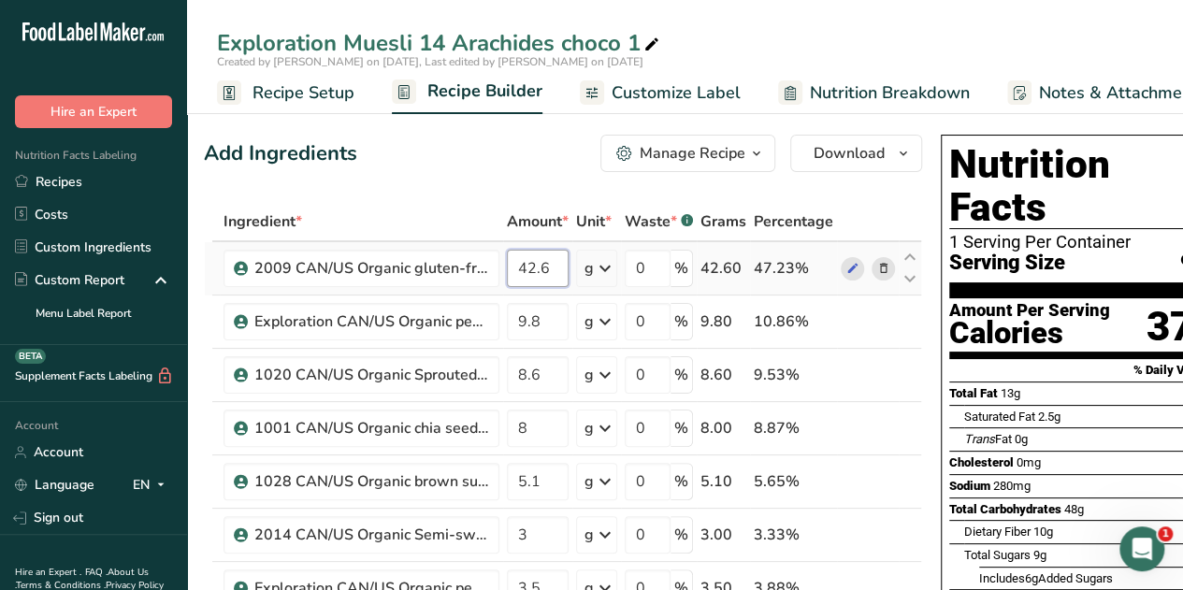
click at [552, 268] on input "42.6" at bounding box center [538, 268] width 62 height 37
type input "42.4"
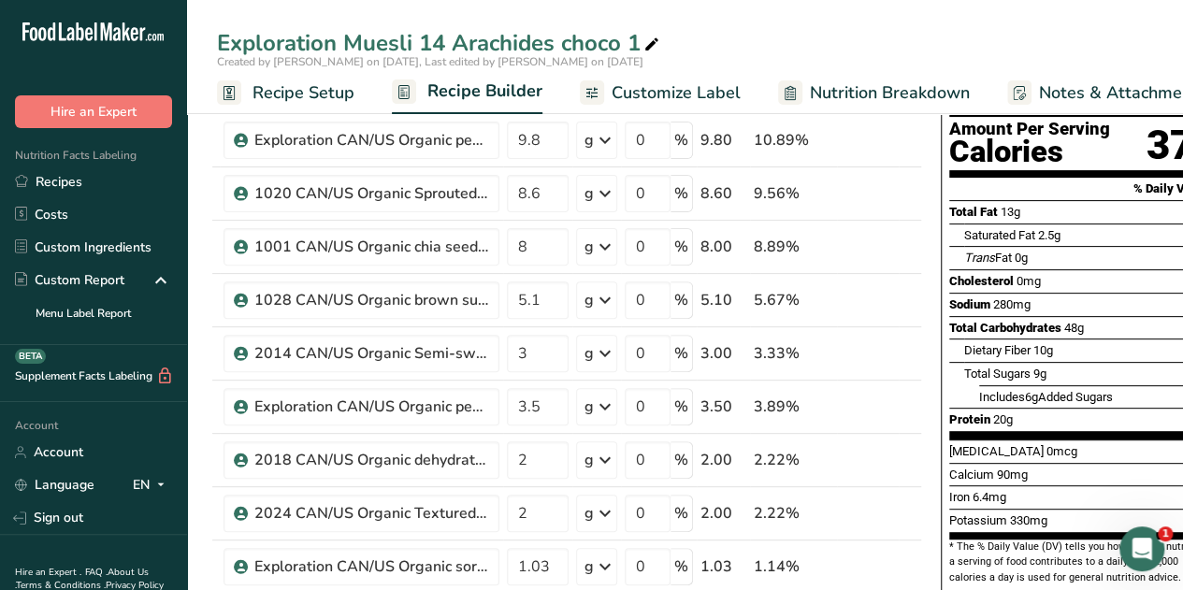
click at [890, 89] on span "Nutrition Breakdown" at bounding box center [890, 92] width 160 height 25
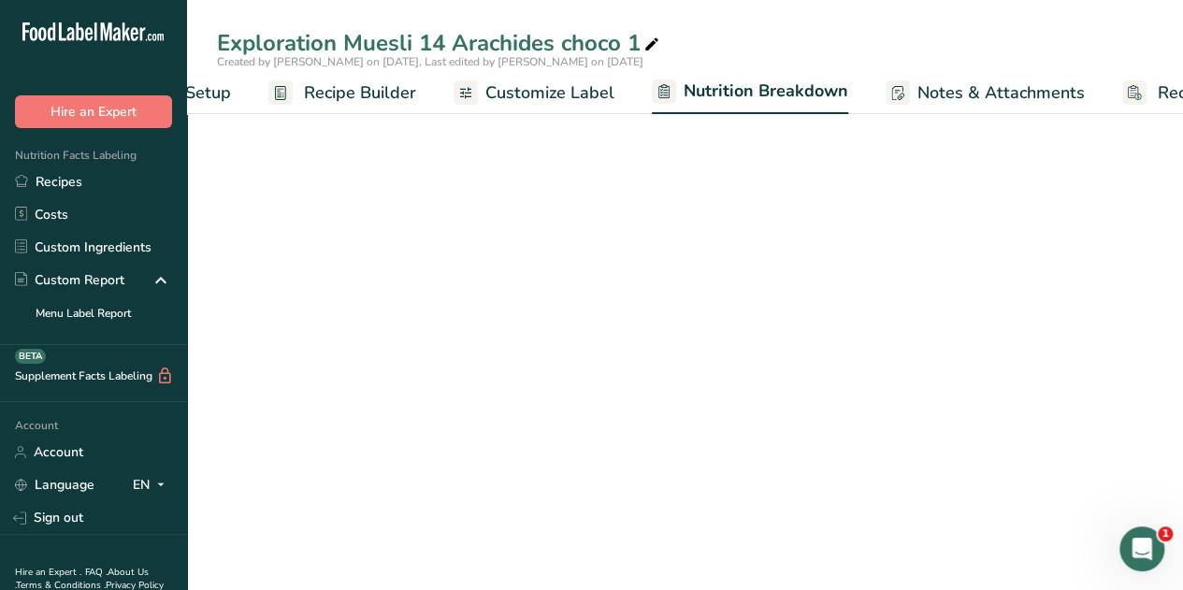
select select "Calories"
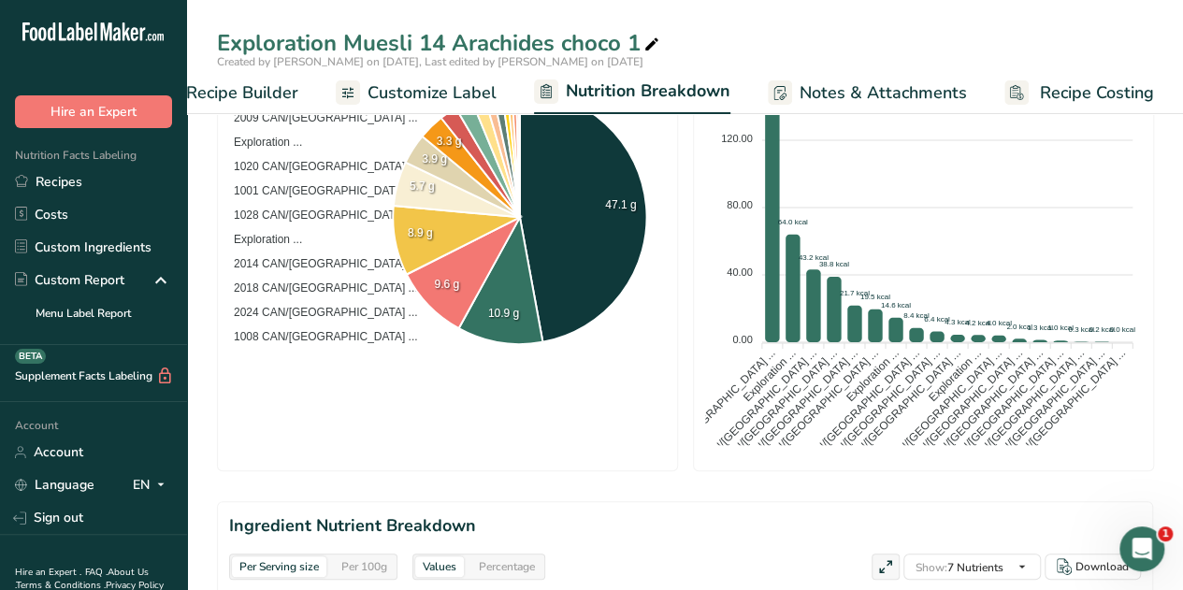
scroll to position [472, 0]
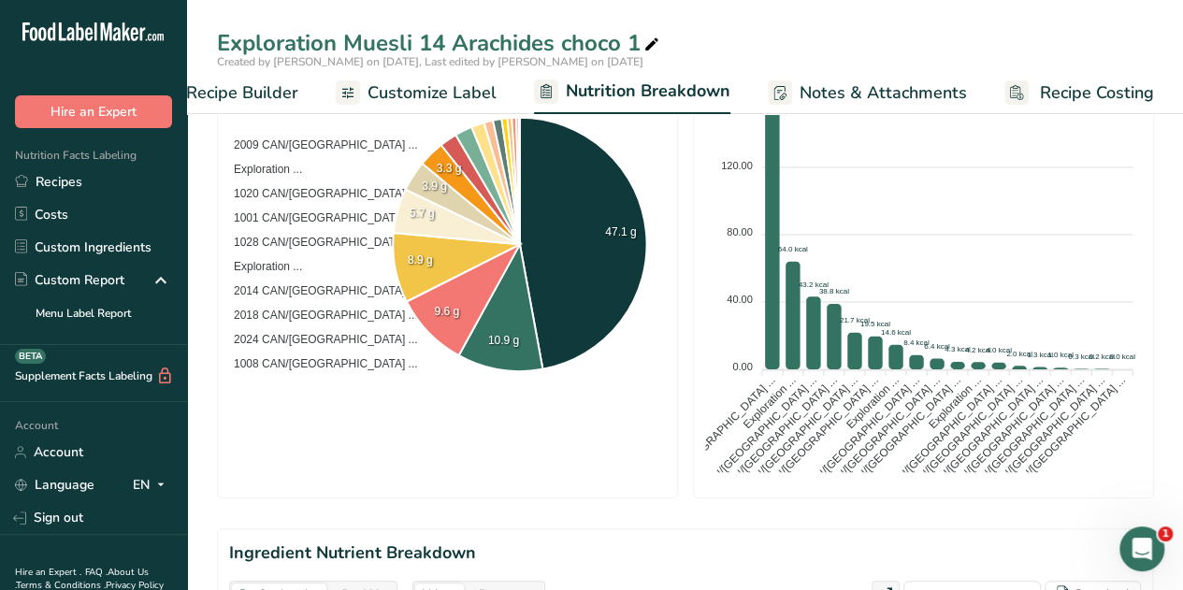
click at [273, 84] on span "Recipe Builder" at bounding box center [242, 92] width 112 height 25
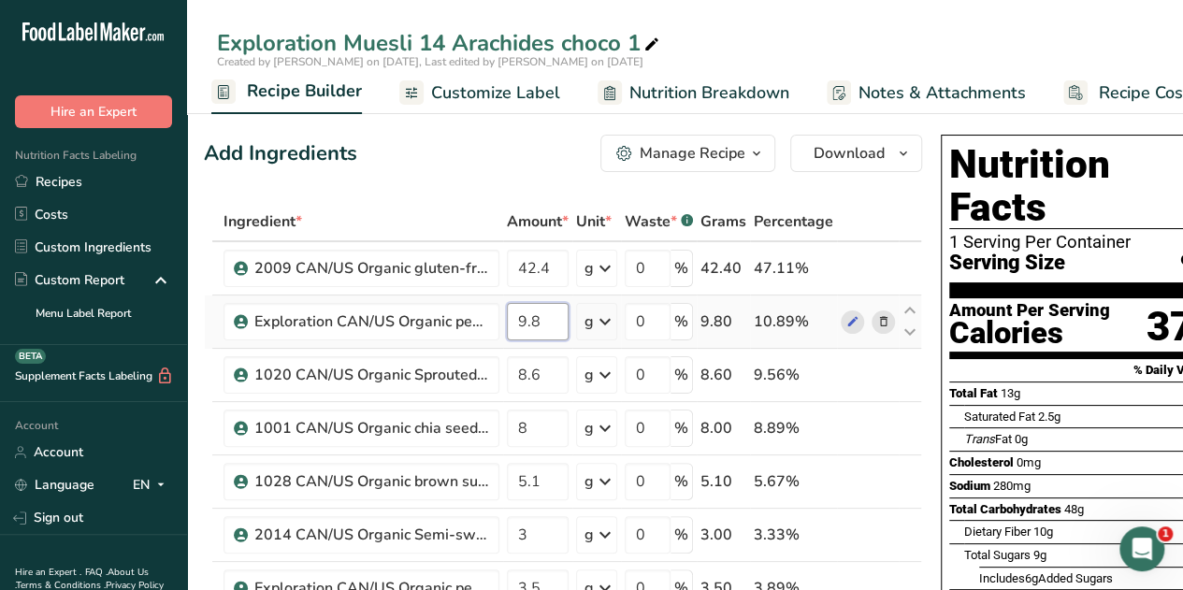
click at [545, 323] on input "9.8" at bounding box center [538, 321] width 62 height 37
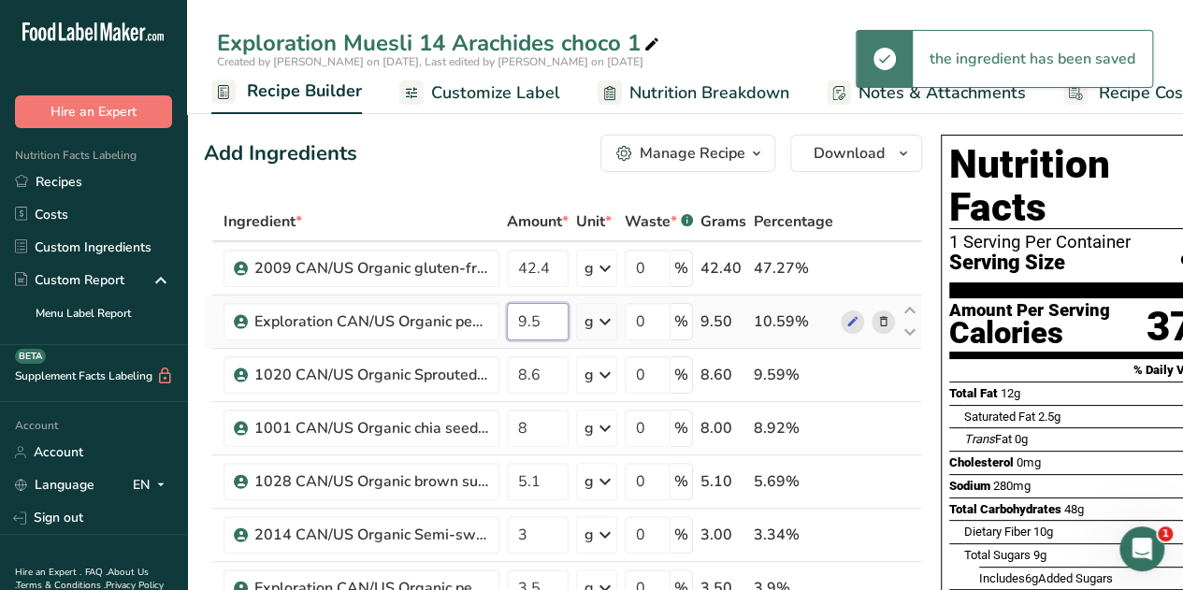
click at [541, 325] on input "9.5" at bounding box center [538, 321] width 62 height 37
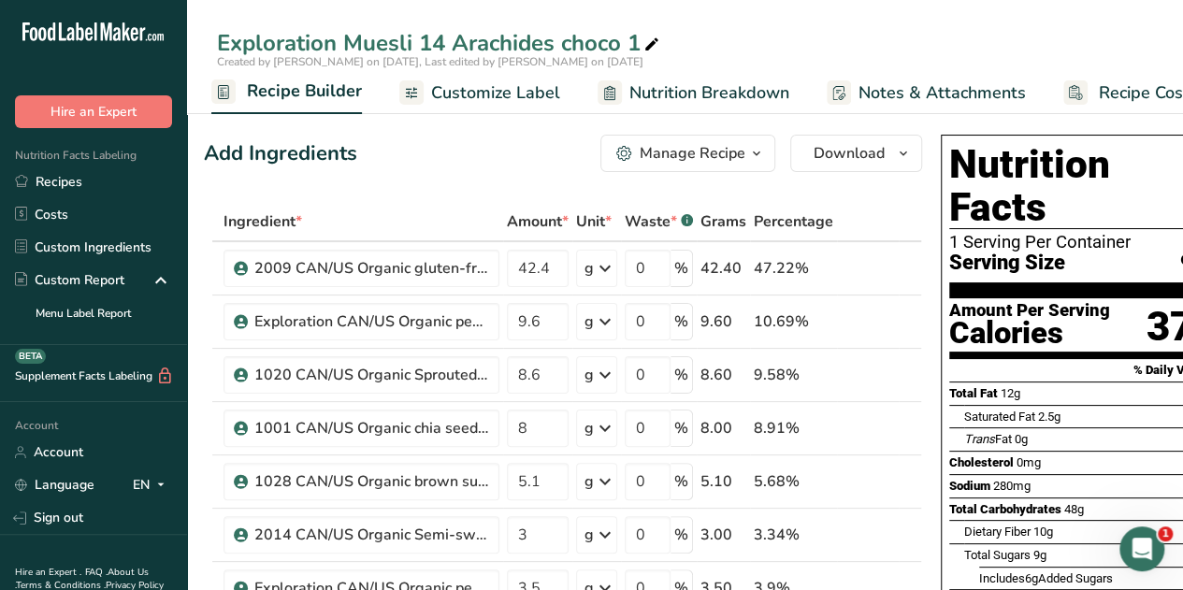
click at [446, 170] on div "Add Ingredients Manage Recipe Delete Recipe Duplicate Recipe Scale Recipe Save …" at bounding box center [563, 153] width 718 height 37
click at [542, 324] on input "9.6" at bounding box center [538, 321] width 62 height 37
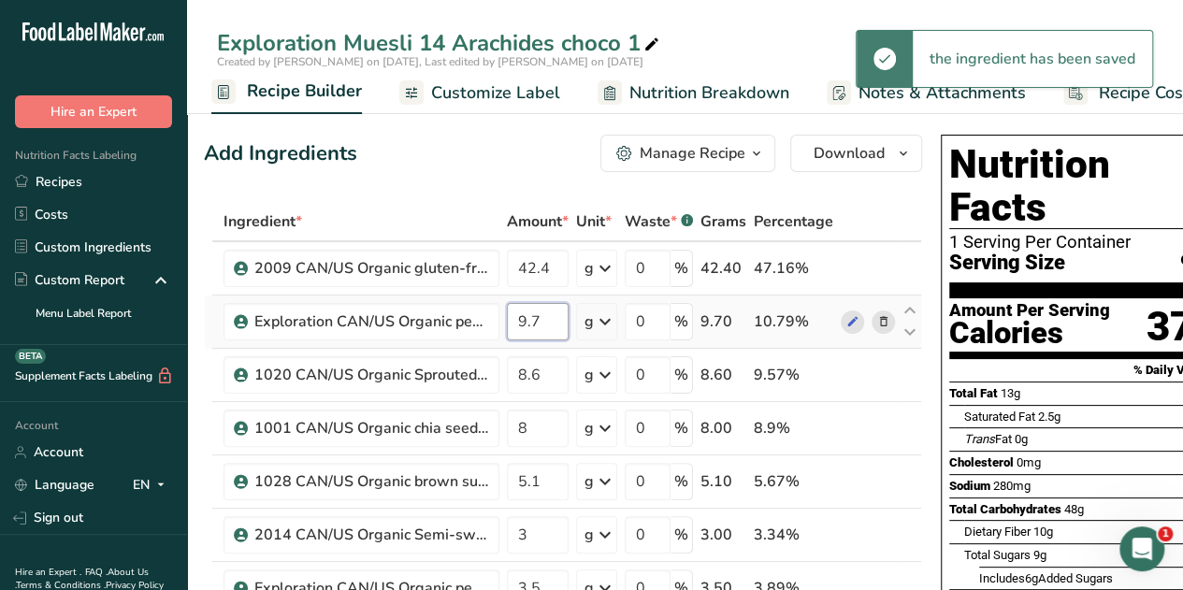
click at [542, 319] on input "9.7" at bounding box center [538, 321] width 62 height 37
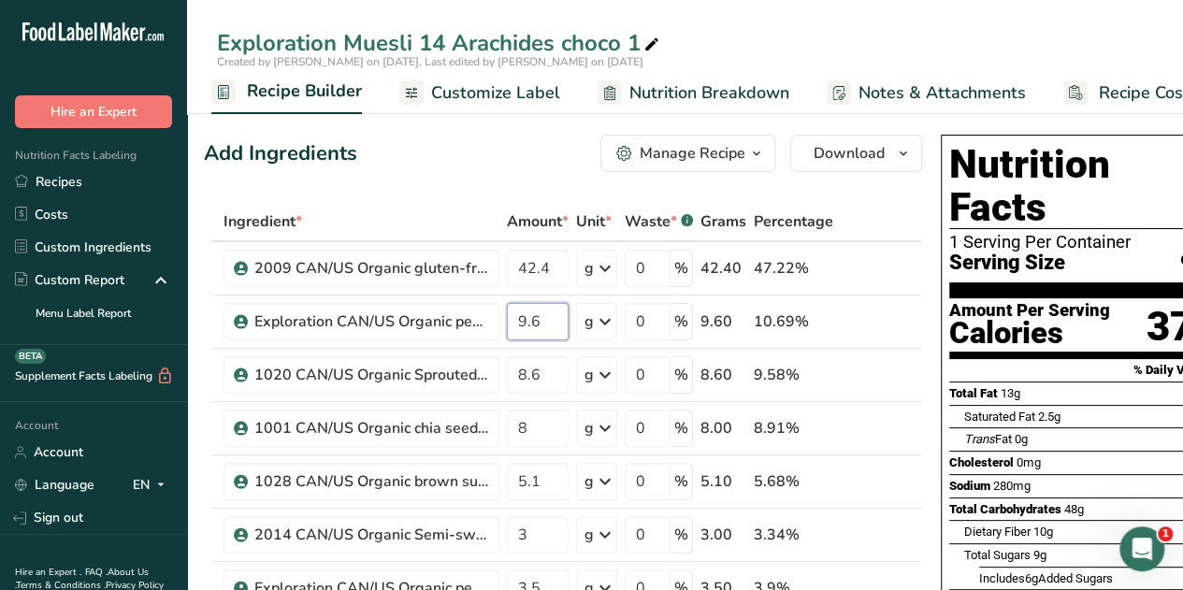
type input "9.6"
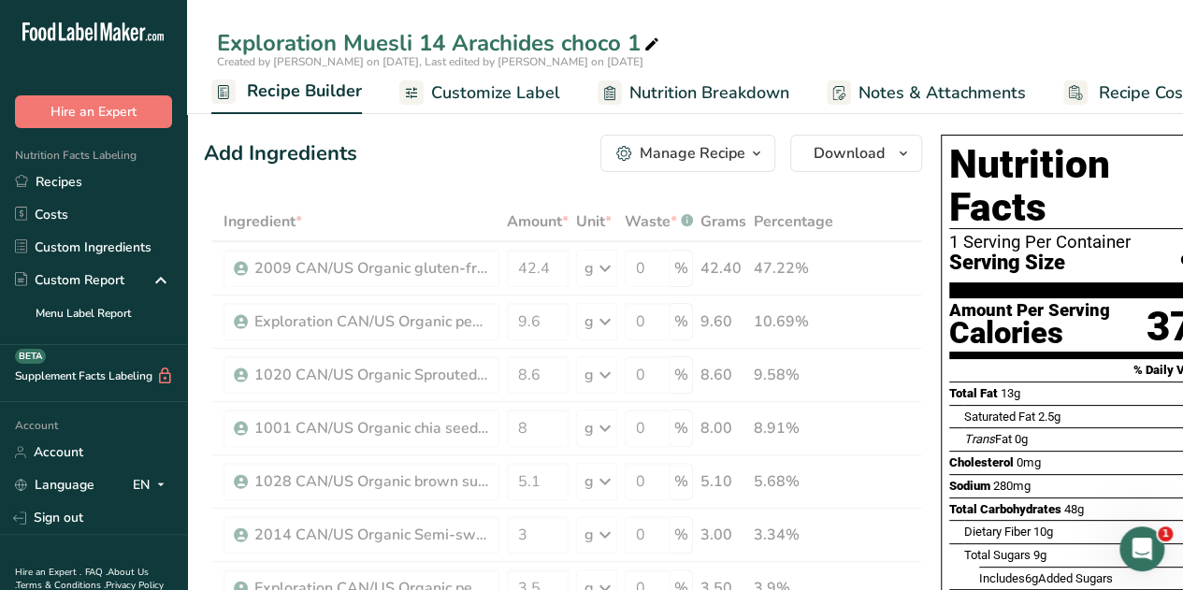
click at [449, 165] on div "Add Ingredients Manage Recipe Delete Recipe Duplicate Recipe Scale Recipe Save …" at bounding box center [563, 153] width 718 height 37
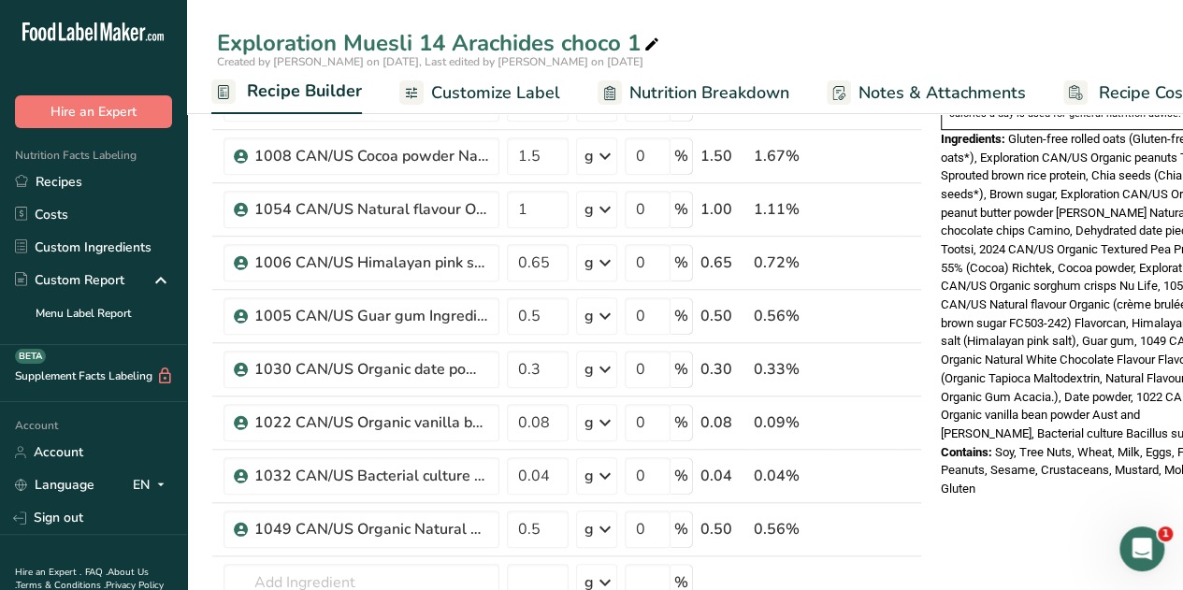
scroll to position [644, 0]
click at [539, 364] on input "0.3" at bounding box center [538, 370] width 62 height 37
click at [784, 26] on div "Exploration Muesli 14 Arachides choco 1 Created by [PERSON_NAME] on [DATE], Las…" at bounding box center [672, 470] width 996 height 2034
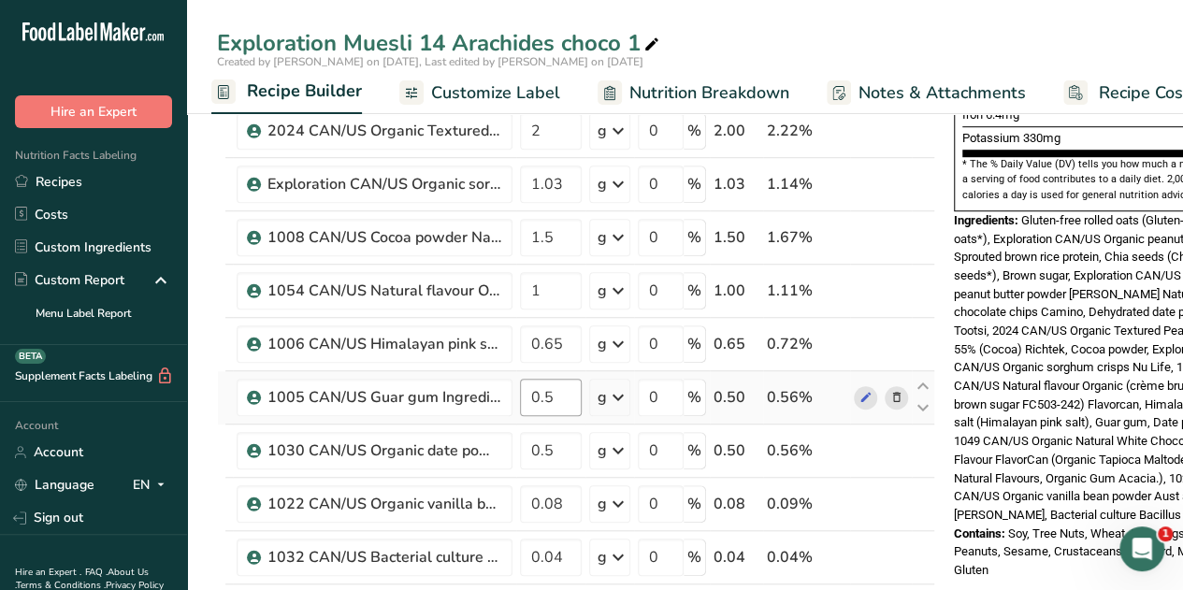
scroll to position [579, 0]
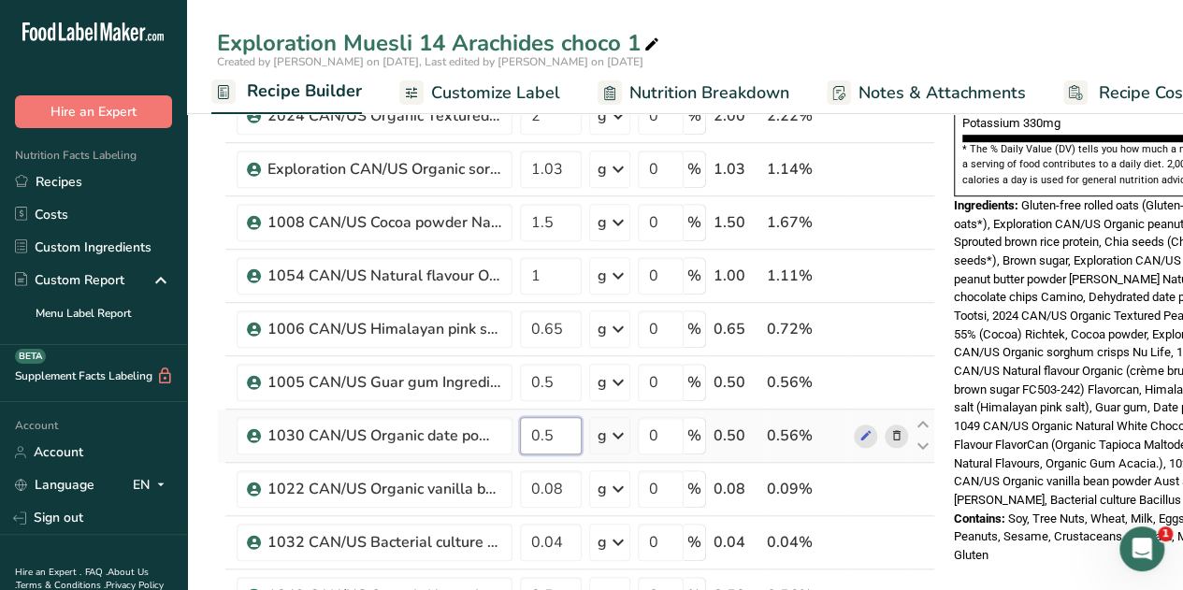
click at [556, 426] on input "0.5" at bounding box center [551, 435] width 62 height 37
type input "0.3"
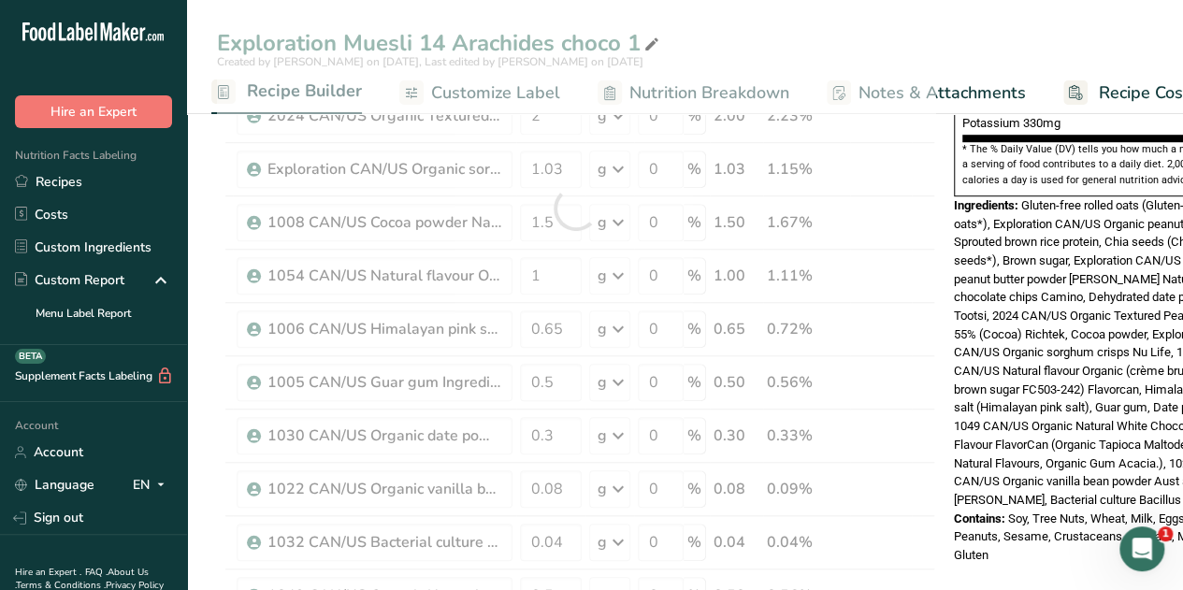
click at [784, 44] on div "Exploration Muesli 14 Arachides choco 1 Created by [PERSON_NAME] on [DATE], Las…" at bounding box center [685, 535] width 996 height 2034
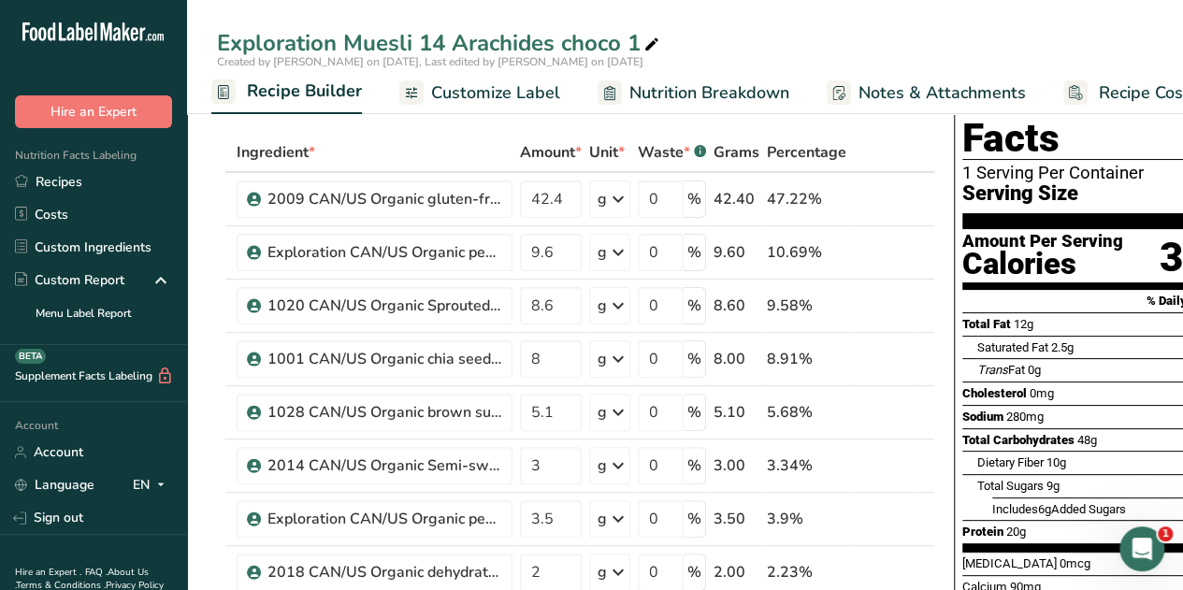
scroll to position [0, 0]
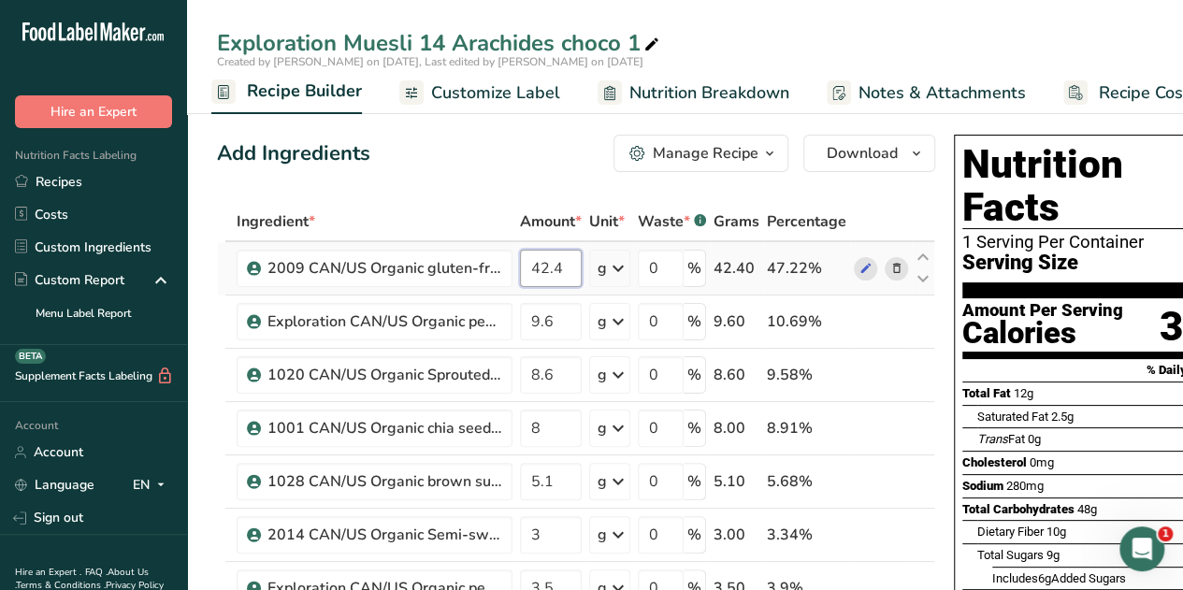
click at [562, 268] on input "42.4" at bounding box center [551, 268] width 62 height 37
type input "42.6"
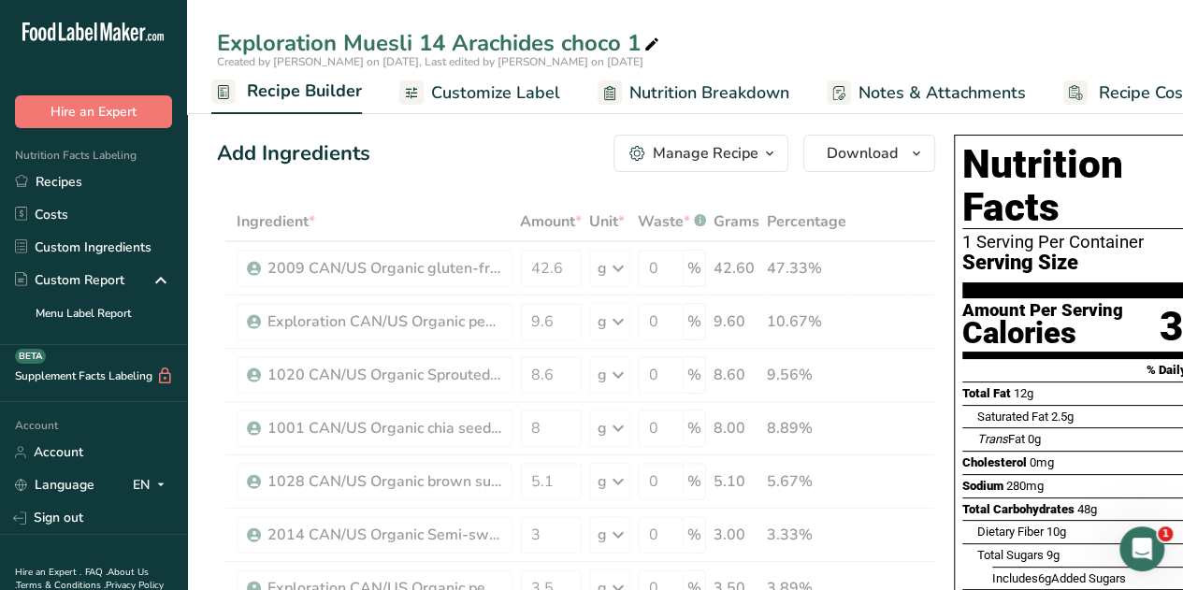
click at [438, 171] on div "Add Ingredients Manage Recipe Delete Recipe Duplicate Recipe Scale Recipe Save …" at bounding box center [576, 153] width 718 height 37
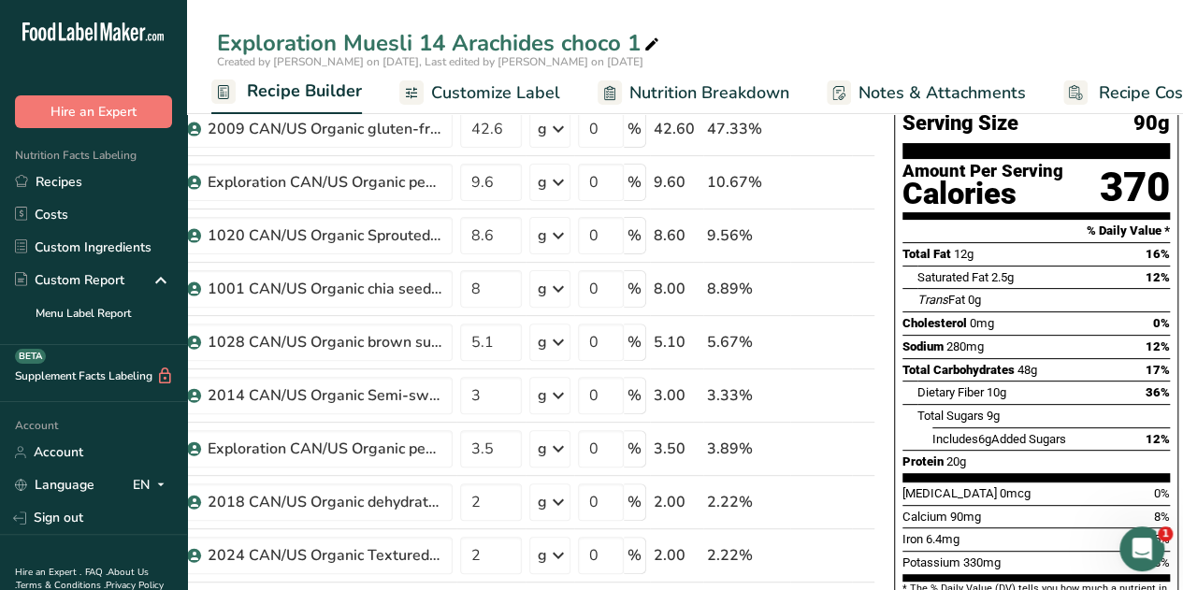
scroll to position [140, 0]
